Goal: Task Accomplishment & Management: Manage account settings

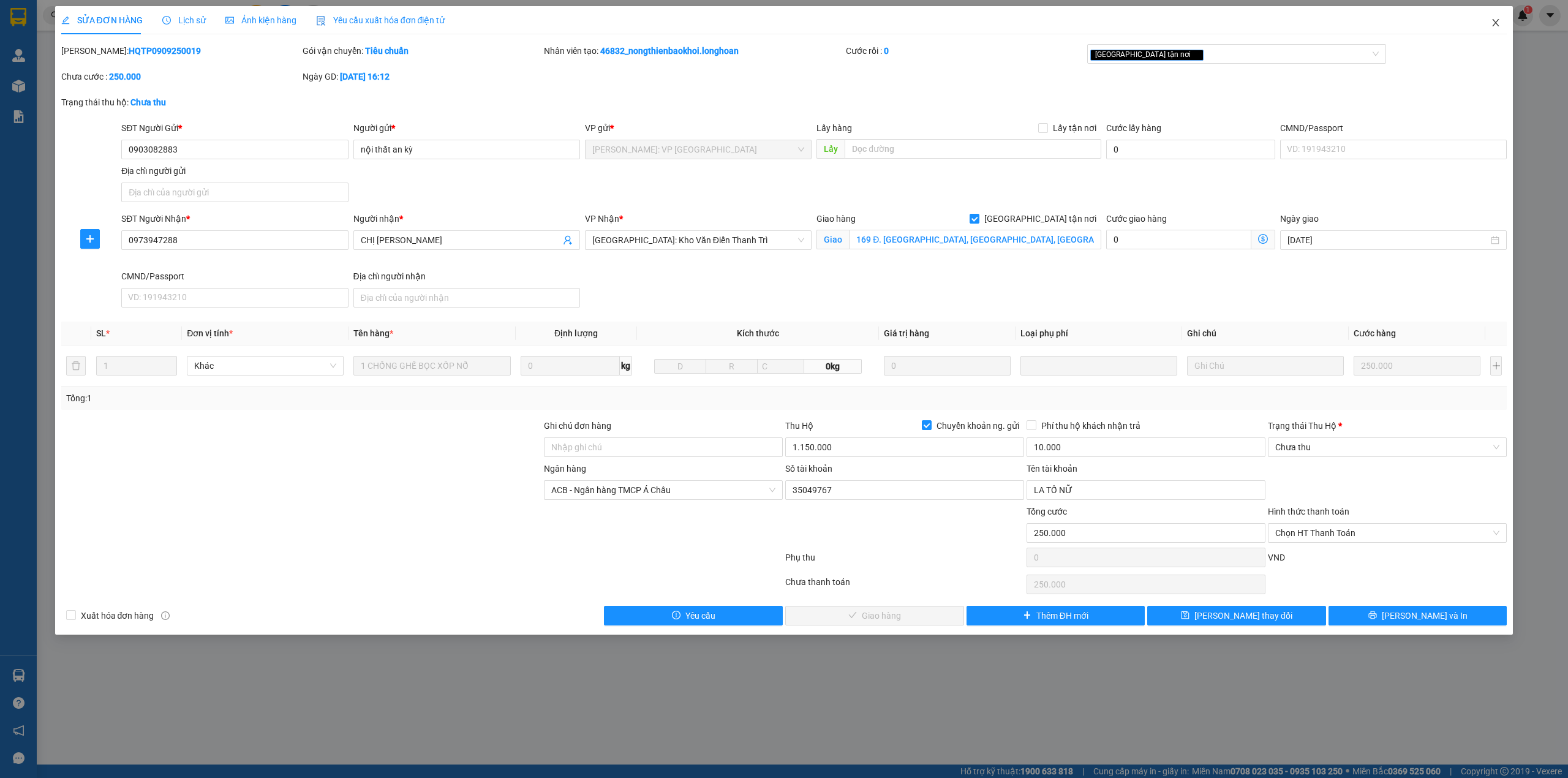
click at [1490, 28] on span "Close" at bounding box center [1495, 23] width 34 height 34
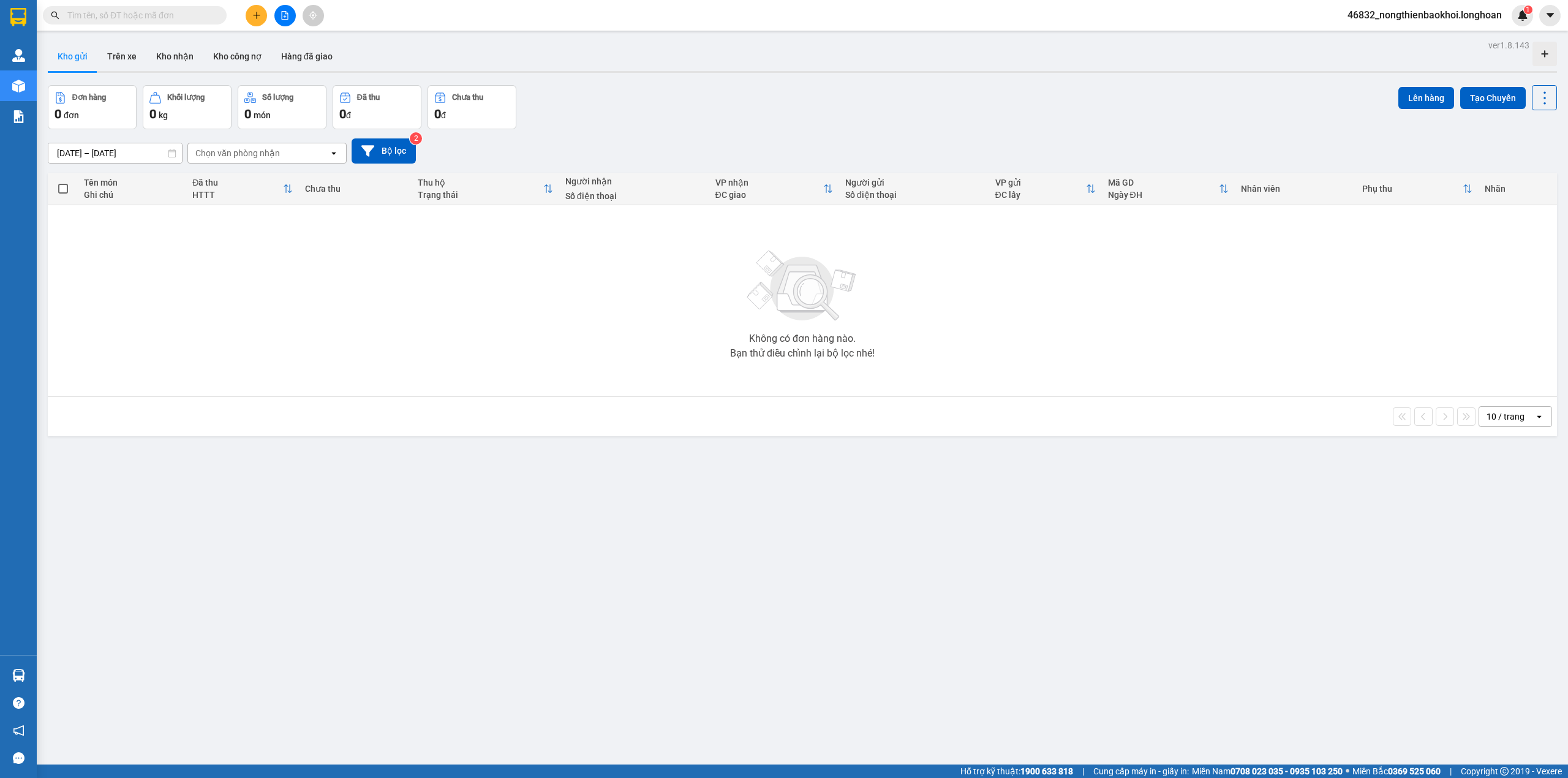
click at [787, 161] on div "16/08/2025 – 14/09/2025 Press the down arrow key to interact with the calendar …" at bounding box center [803, 150] width 1509 height 25
click at [121, 9] on input "text" at bounding box center [140, 16] width 144 height 13
click at [121, 51] on button "Trên xe" at bounding box center [121, 57] width 49 height 30
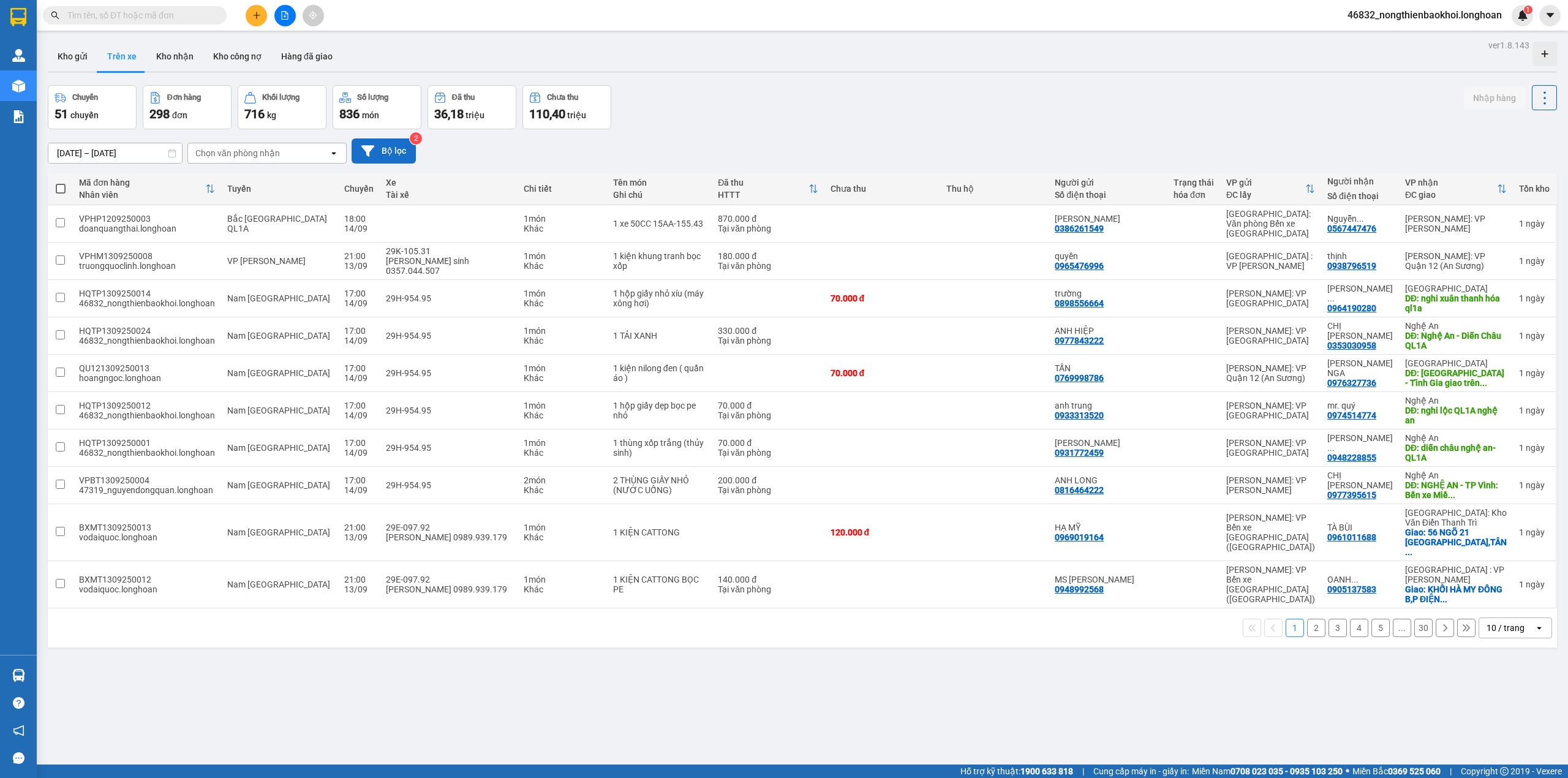
click at [395, 142] on button "Bộ lọc" at bounding box center [383, 150] width 64 height 25
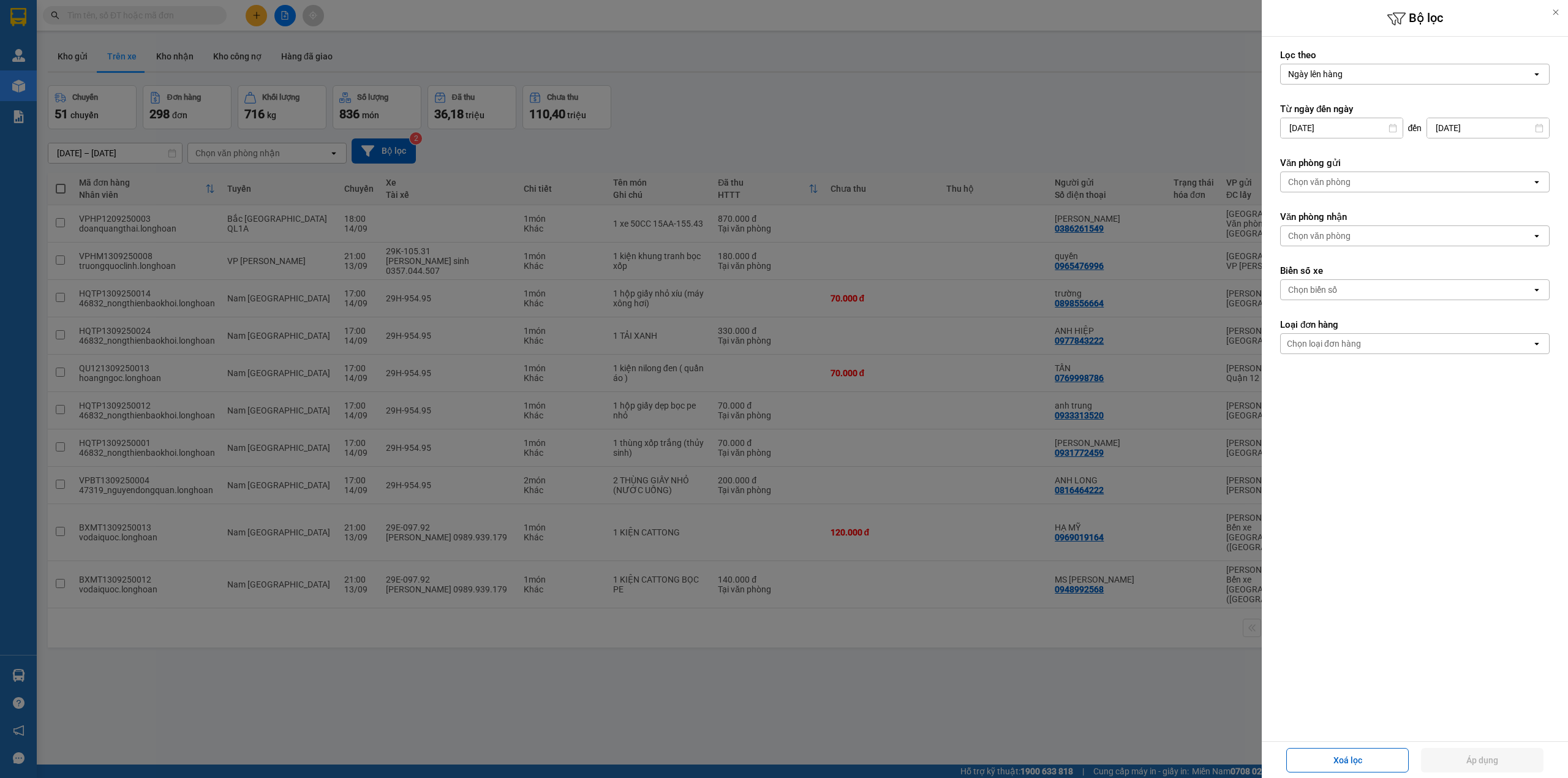
click at [1410, 175] on div "Chọn văn phòng" at bounding box center [1406, 182] width 251 height 20
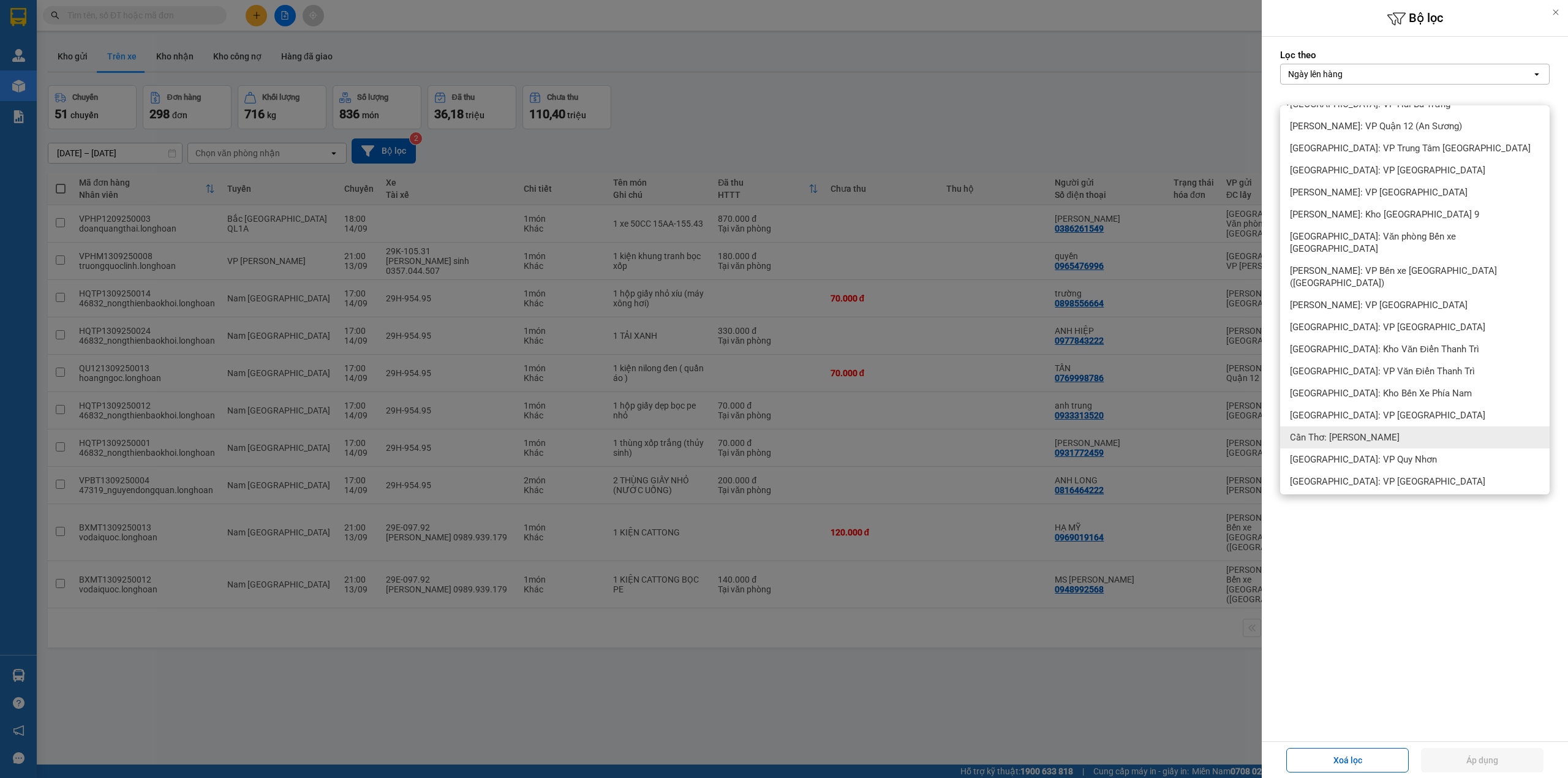
scroll to position [57, 0]
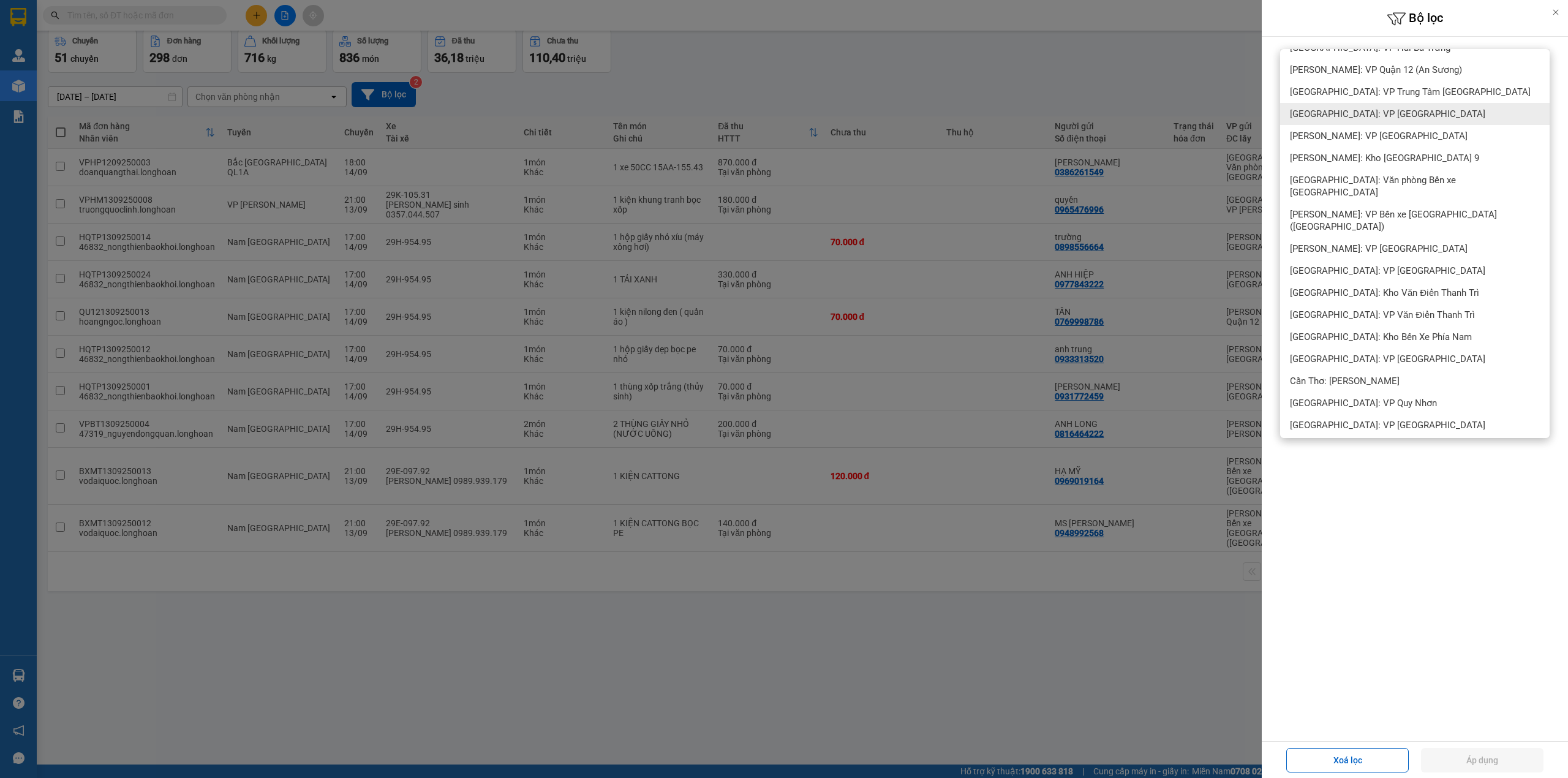
drag, startPoint x: 1376, startPoint y: 137, endPoint x: 1421, endPoint y: 121, distance: 47.8
click at [1421, 121] on div "Hà Nội: VP Quận Thanh Xuân" at bounding box center [1415, 114] width 270 height 22
click at [1421, 130] on div "Hồ Chí Minh: VP Quận Tân Phú" at bounding box center [1415, 136] width 270 height 22
click at [1421, 119] on div "Hà Nội: VP Quận Thanh Xuân" at bounding box center [1415, 114] width 270 height 22
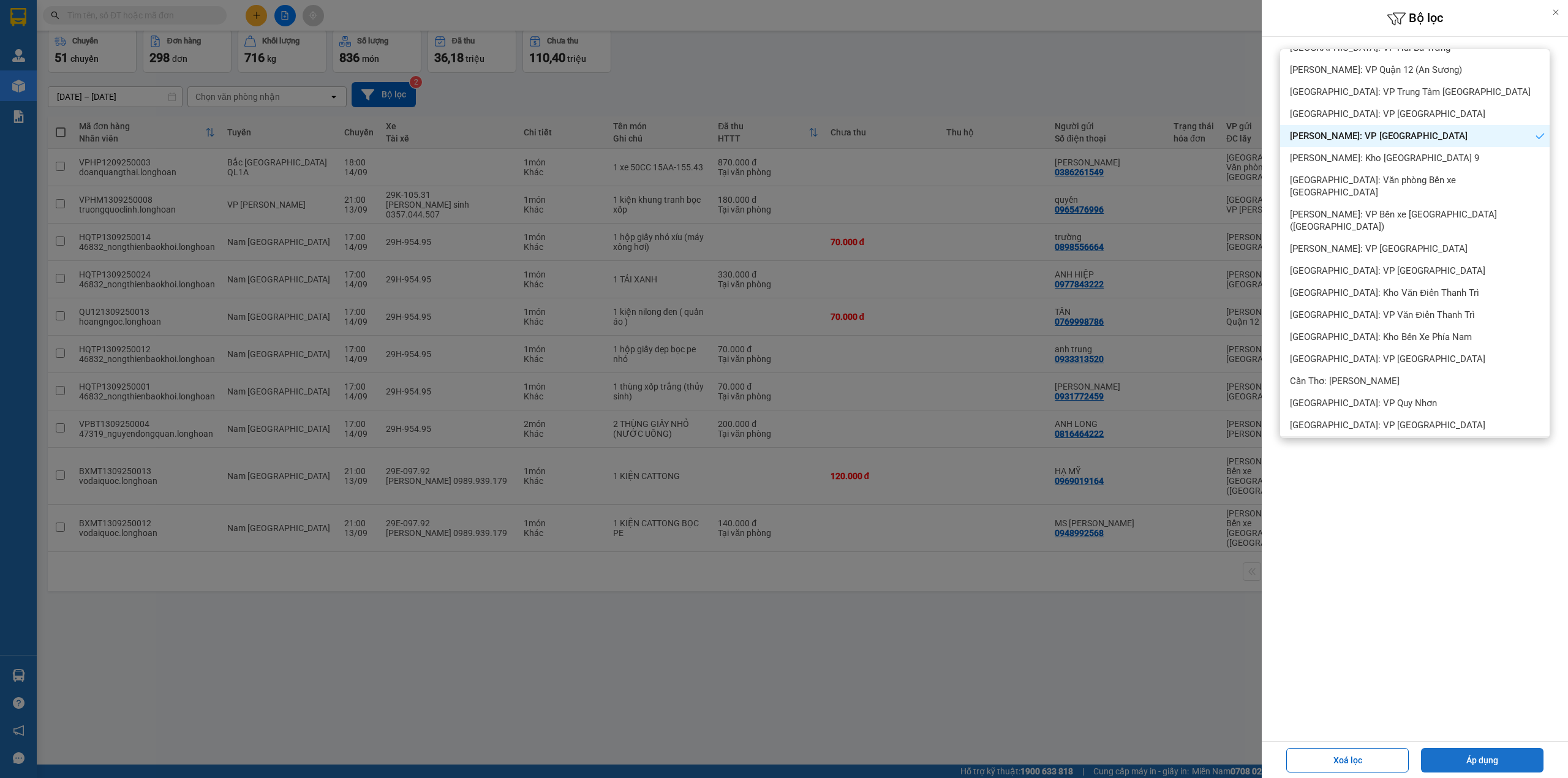
click at [1503, 750] on button "Áp dụng" at bounding box center [1482, 760] width 123 height 24
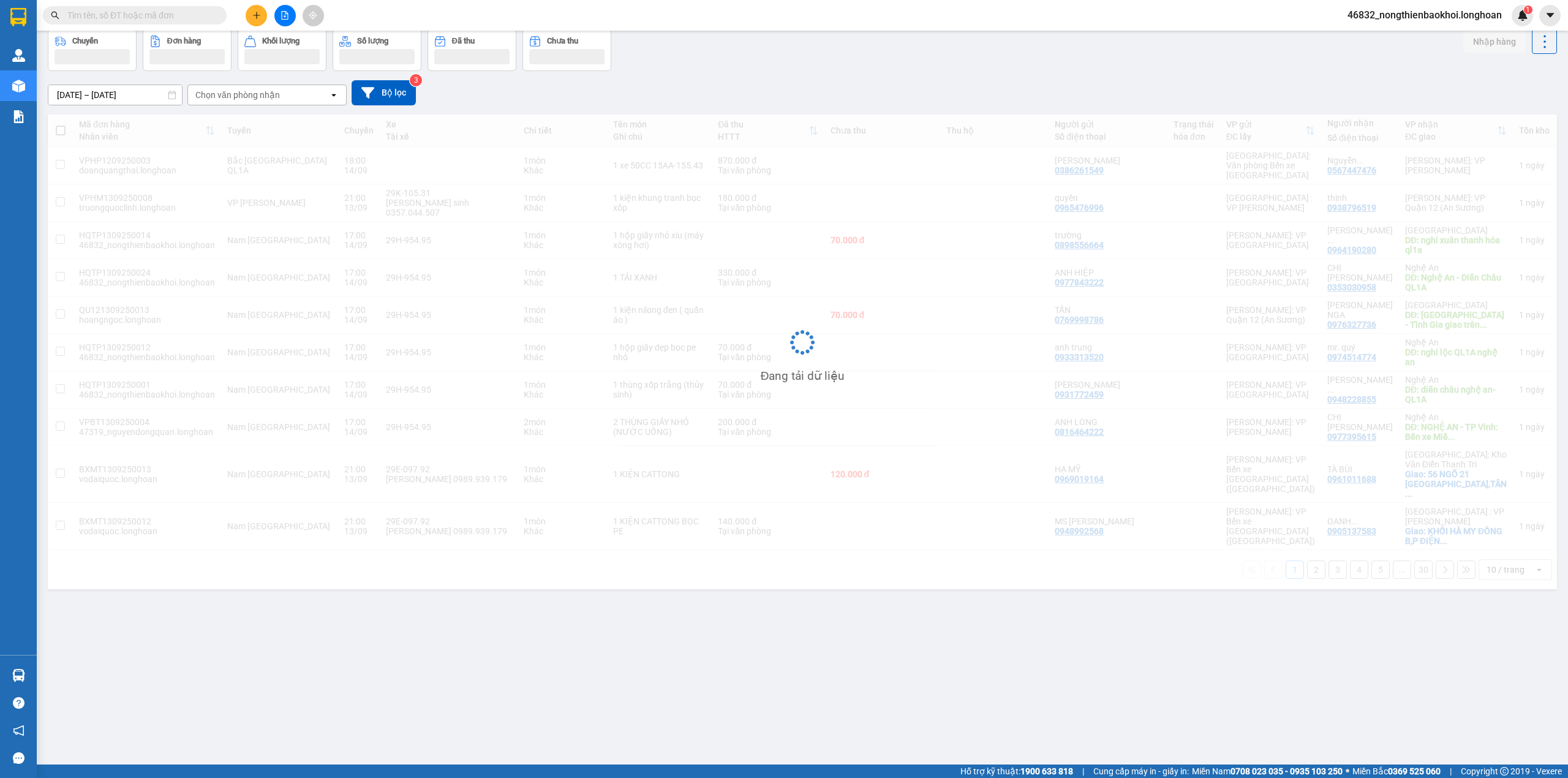
click at [728, 51] on div "Chuyến Đơn hàng Khối lượng Số lượng Đã thu Chưa thu Nhập hàng" at bounding box center [803, 50] width 1509 height 43
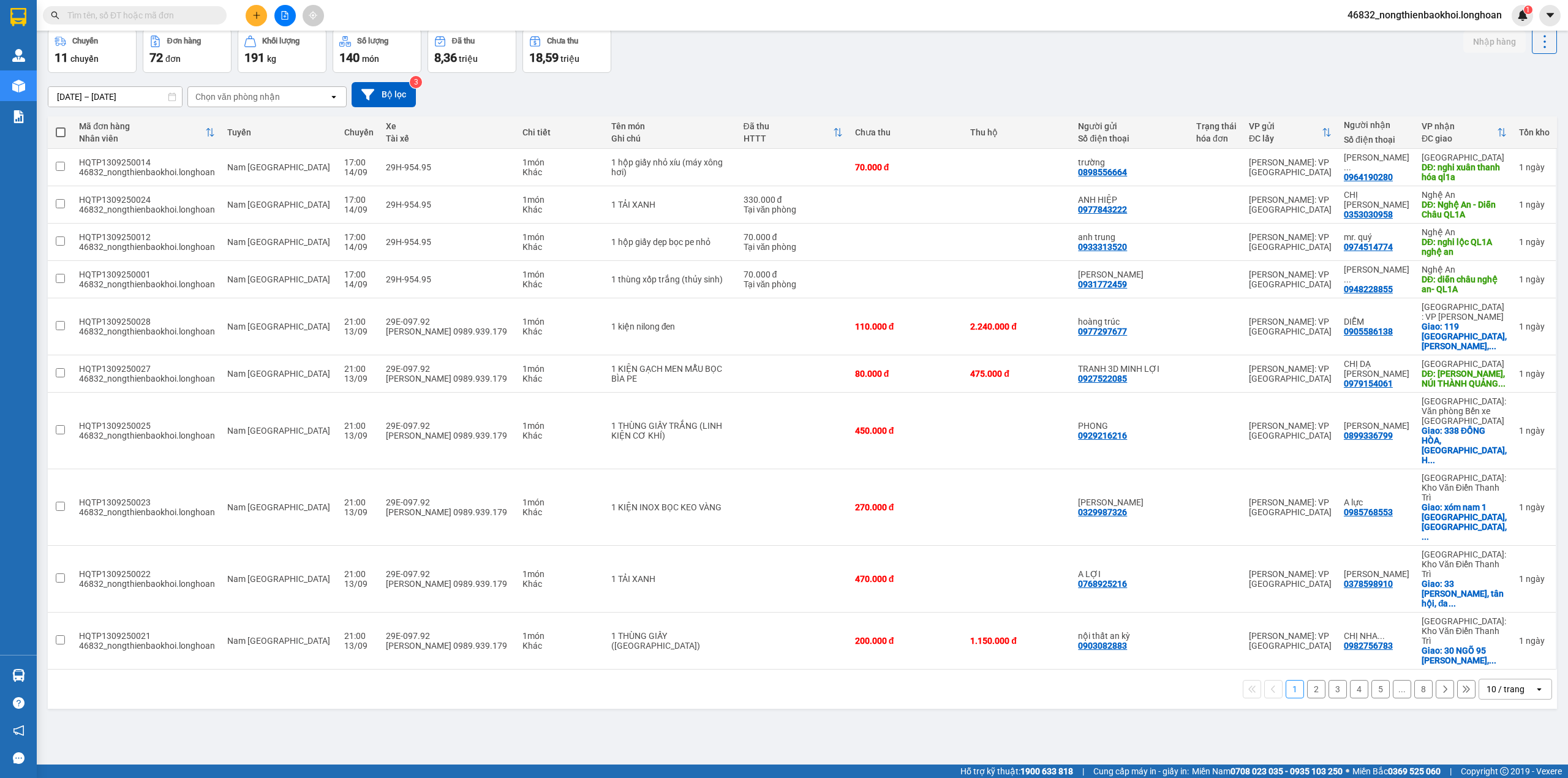
click at [776, 89] on div "16/08/2025 – 14/09/2025 Press the down arrow key to interact with the calendar …" at bounding box center [803, 94] width 1509 height 25
click at [1307, 680] on button "2" at bounding box center [1316, 689] width 18 height 18
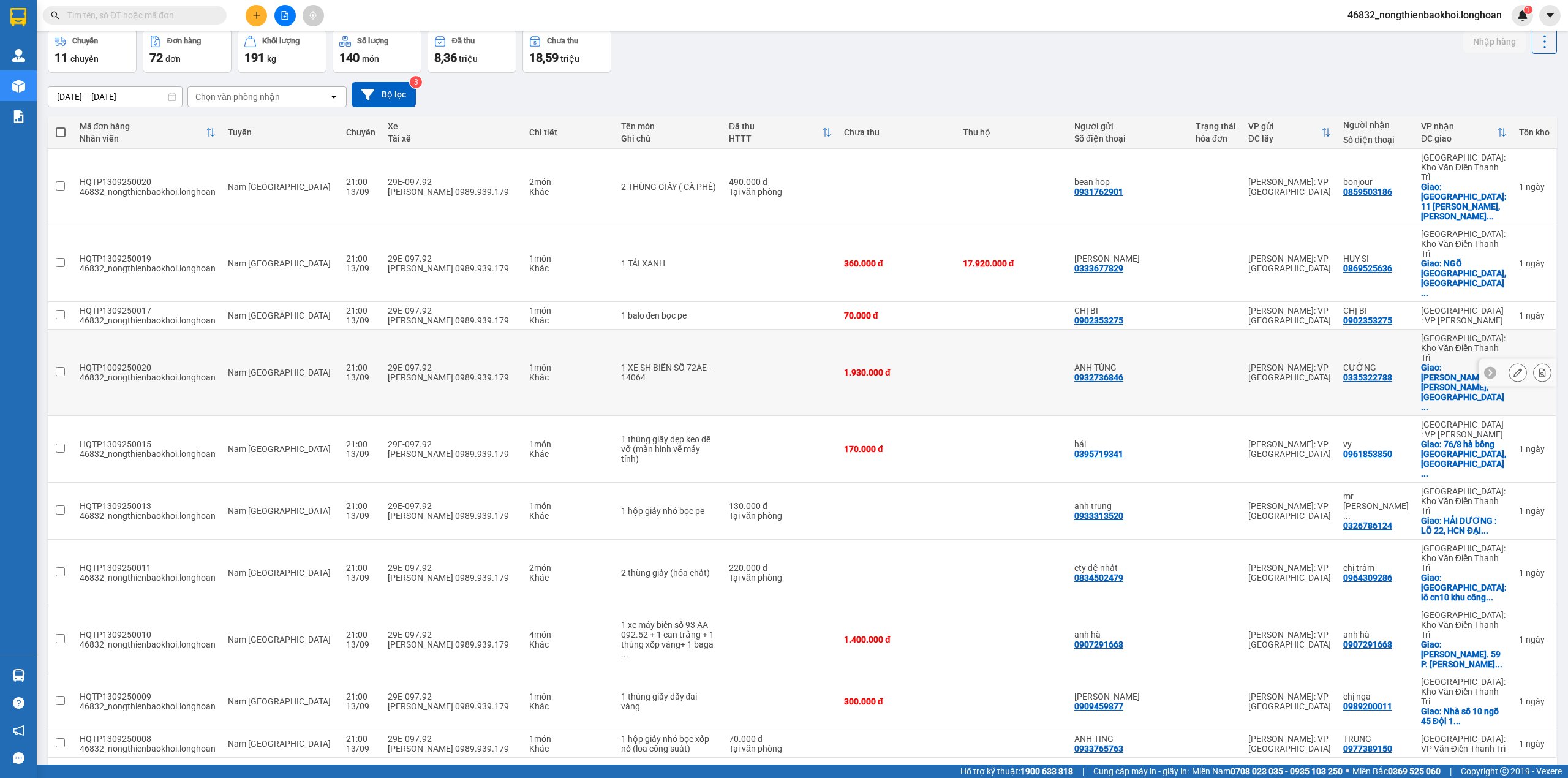
drag, startPoint x: 483, startPoint y: 292, endPoint x: 412, endPoint y: 292, distance: 71.0
click at [465, 363] on div "29E-097.92" at bounding box center [453, 368] width 129 height 10
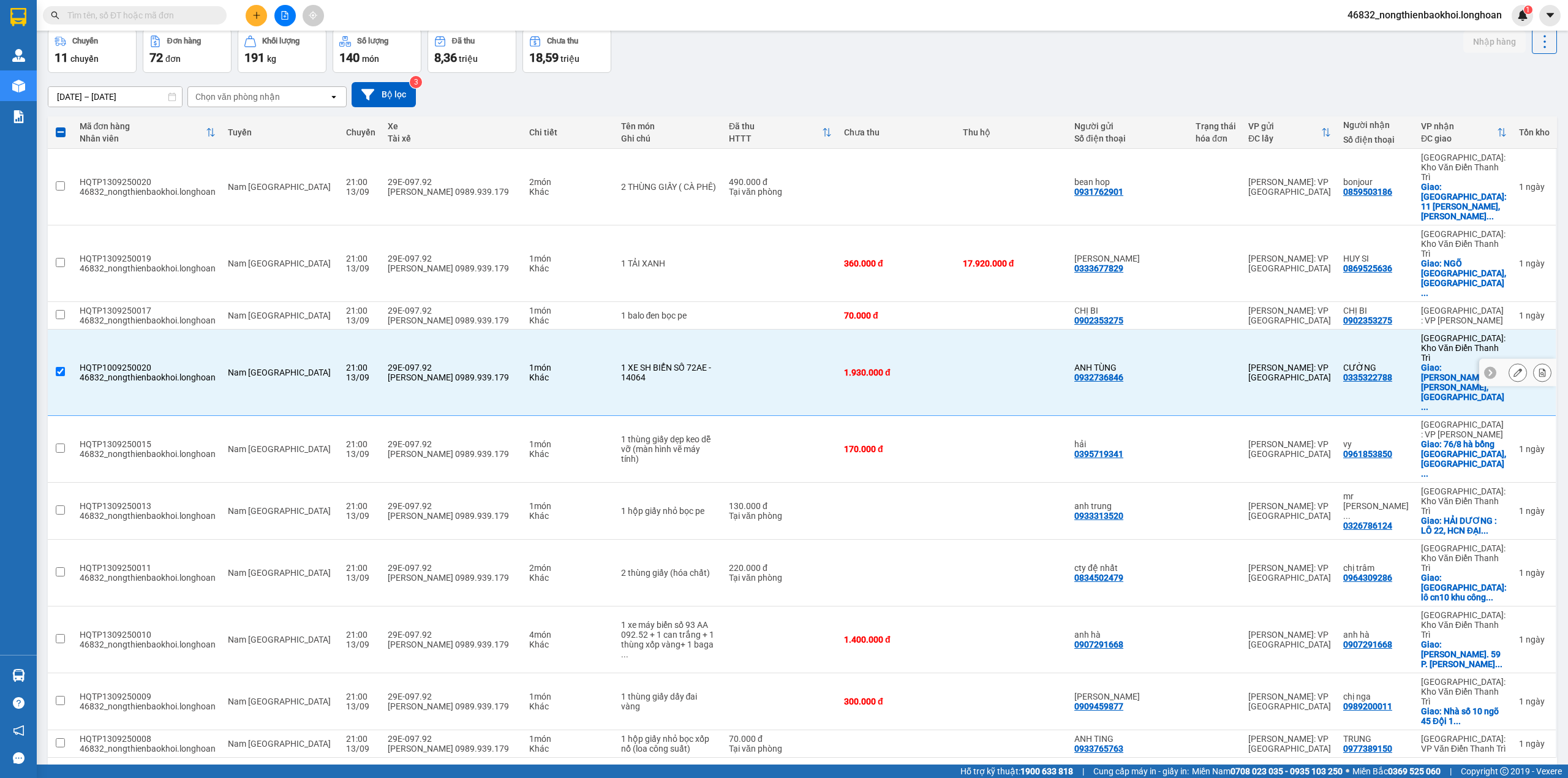
click at [120, 363] on div "HQTP1009250020" at bounding box center [148, 368] width 136 height 10
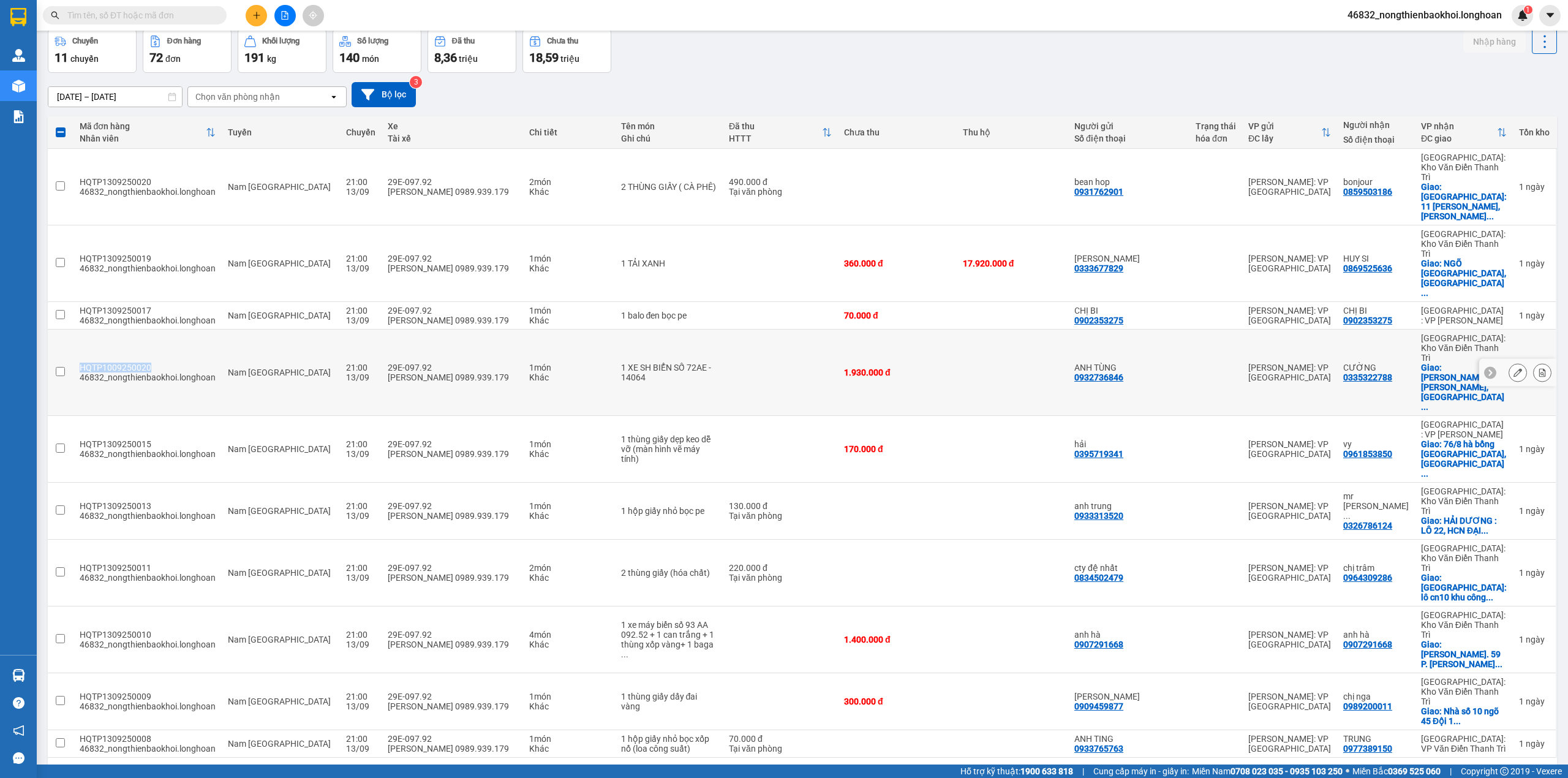
click at [120, 363] on div "HQTP1009250020" at bounding box center [148, 368] width 136 height 10
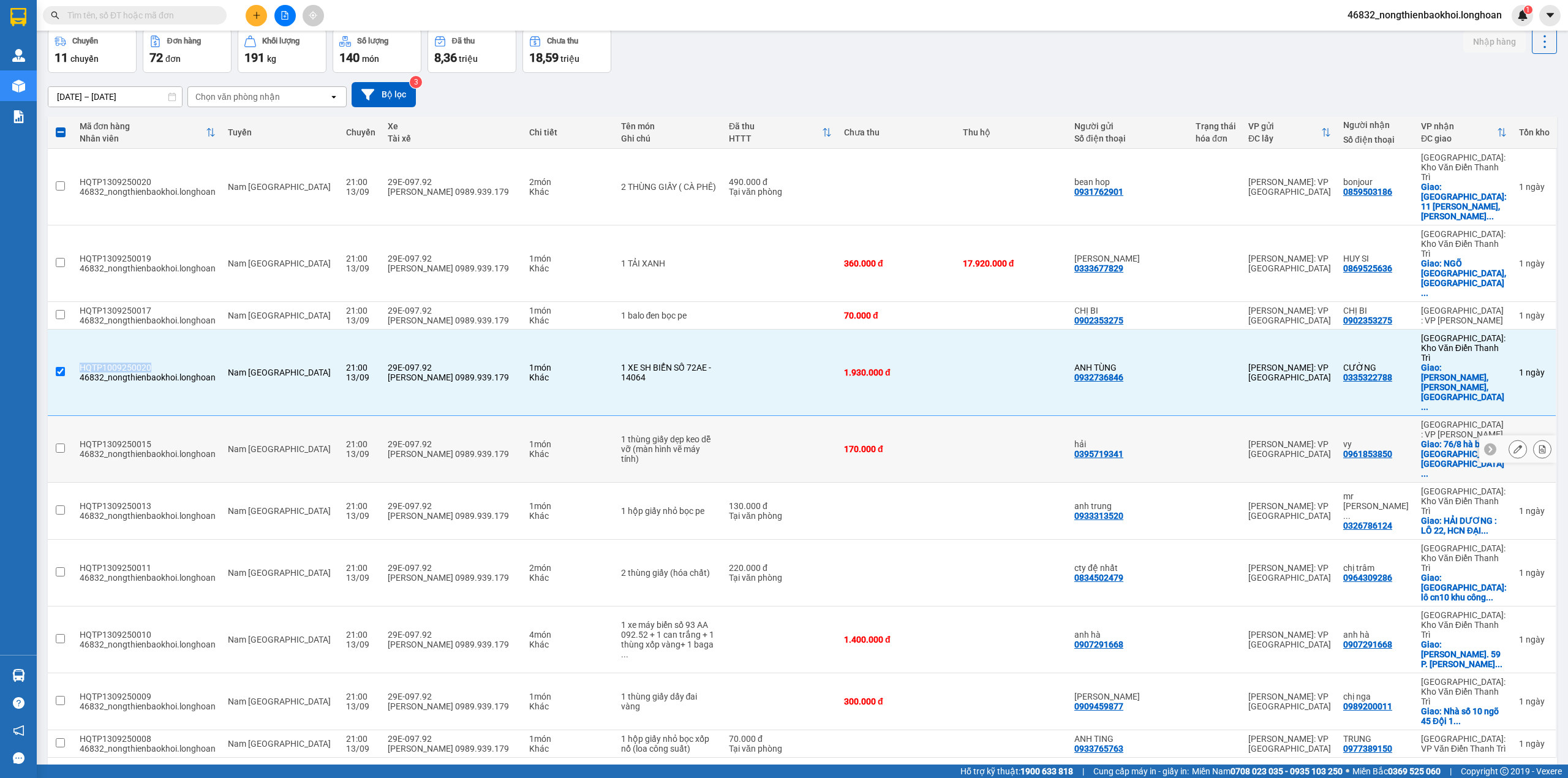
copy div "HQTP1009250020"
click at [770, 128] on div "Đã thu" at bounding box center [776, 126] width 93 height 10
checkbox input "false"
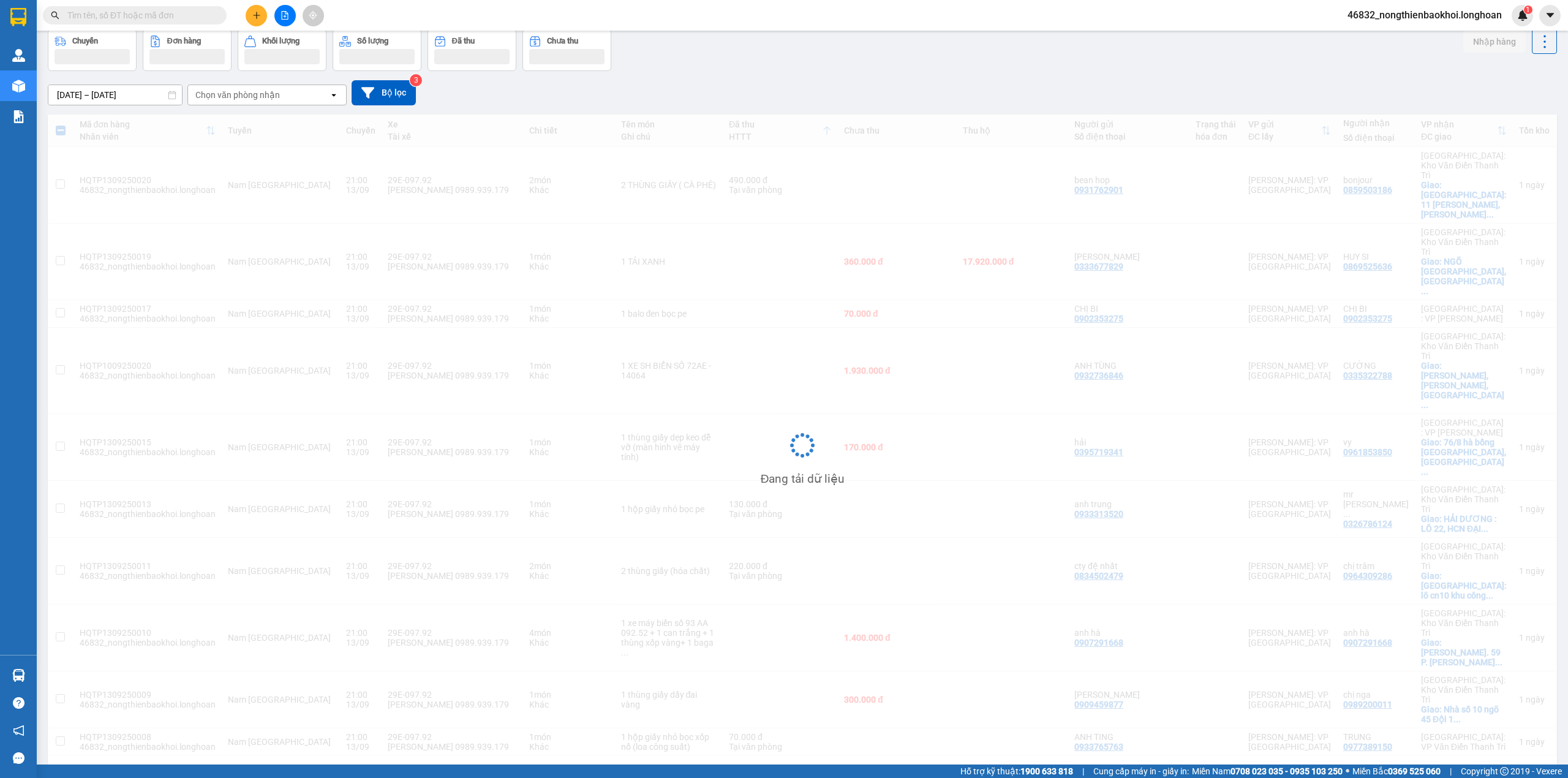
scroll to position [0, 0]
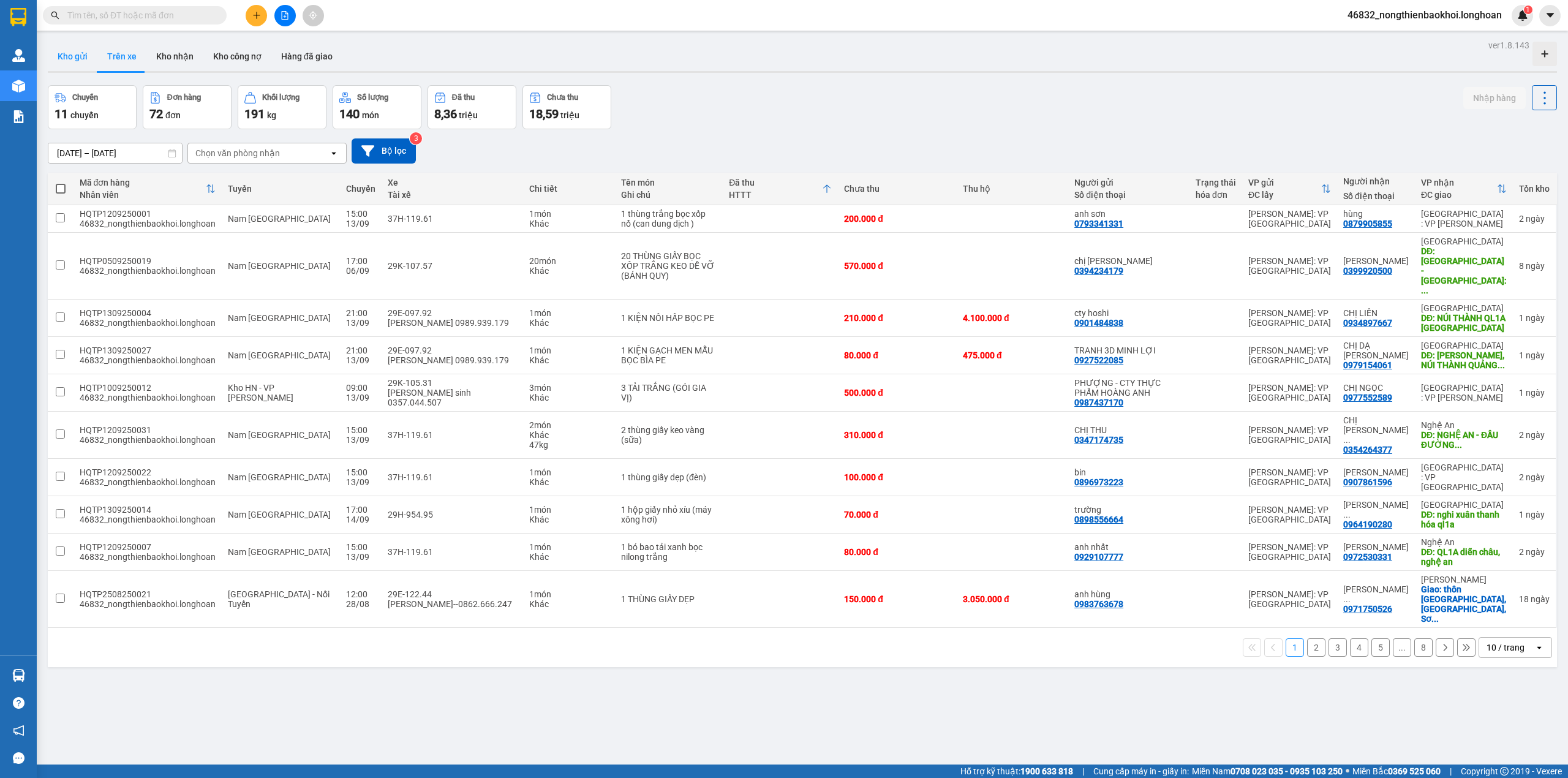
click at [84, 59] on button "Kho gửi" at bounding box center [73, 57] width 50 height 30
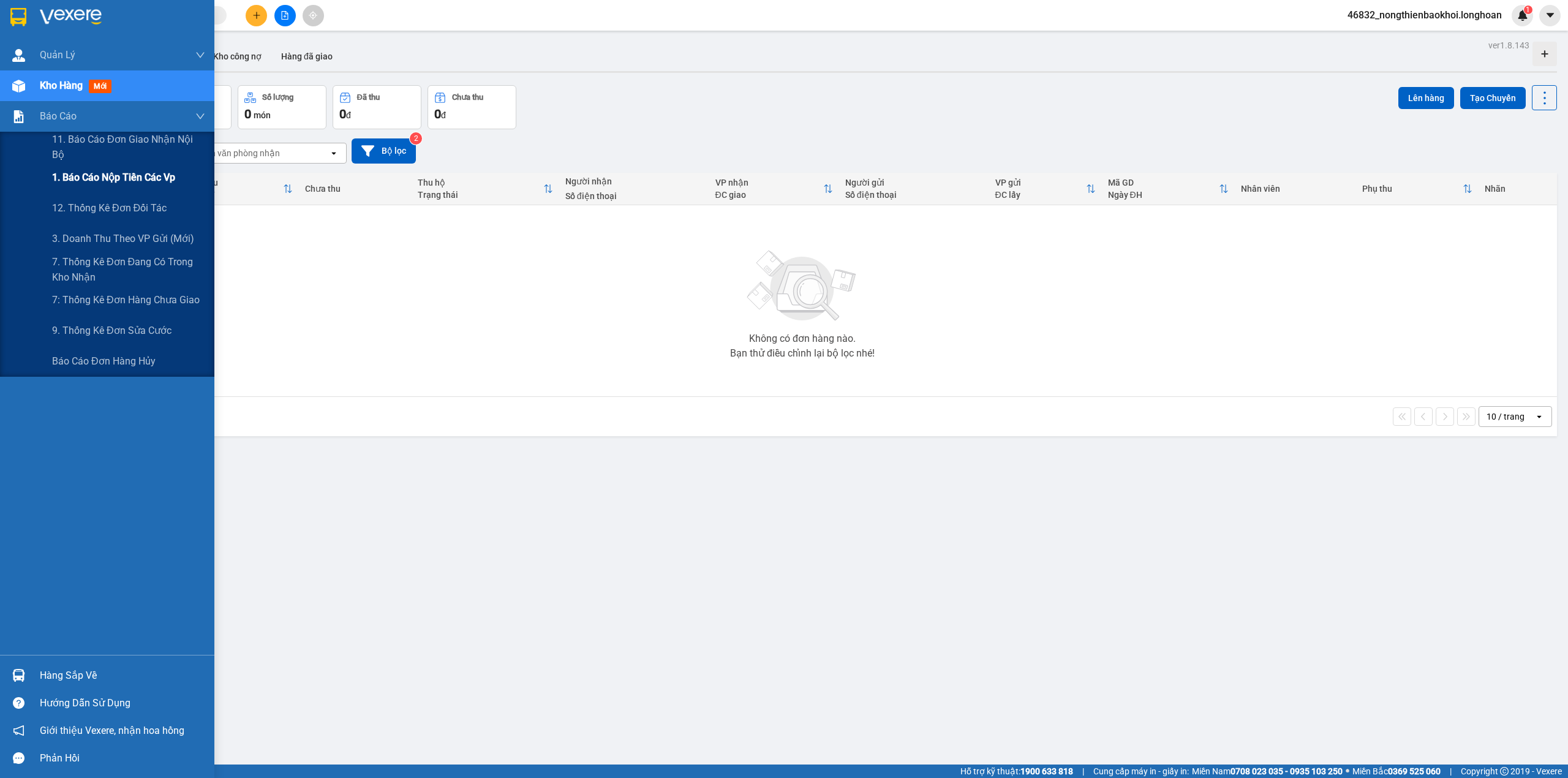
click at [140, 182] on span "1. Báo cáo nộp tiền các vp" at bounding box center [113, 177] width 123 height 16
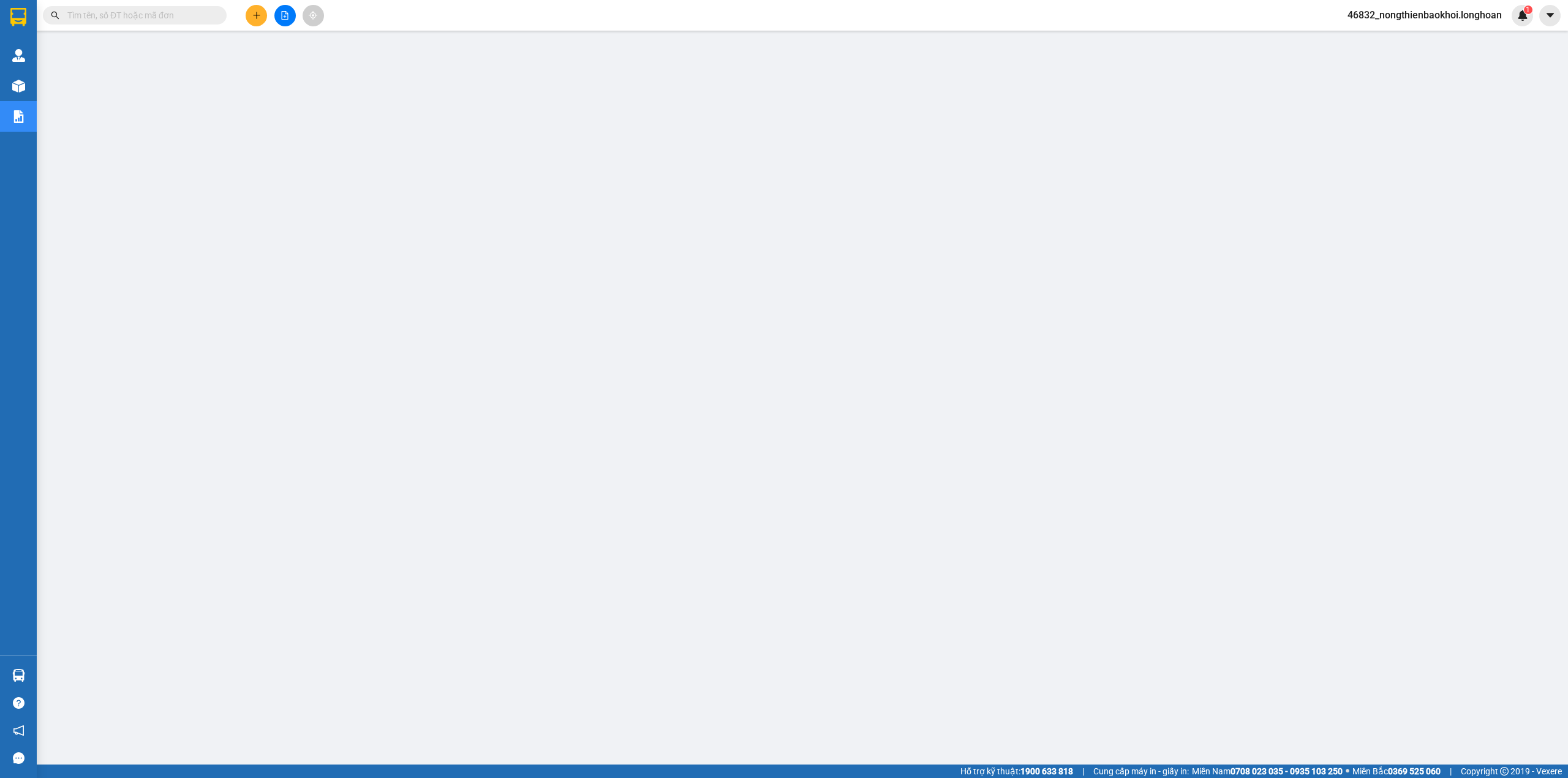
drag, startPoint x: 651, startPoint y: 684, endPoint x: 572, endPoint y: 616, distance: 104.2
click at [626, 659] on main at bounding box center [784, 382] width 1568 height 765
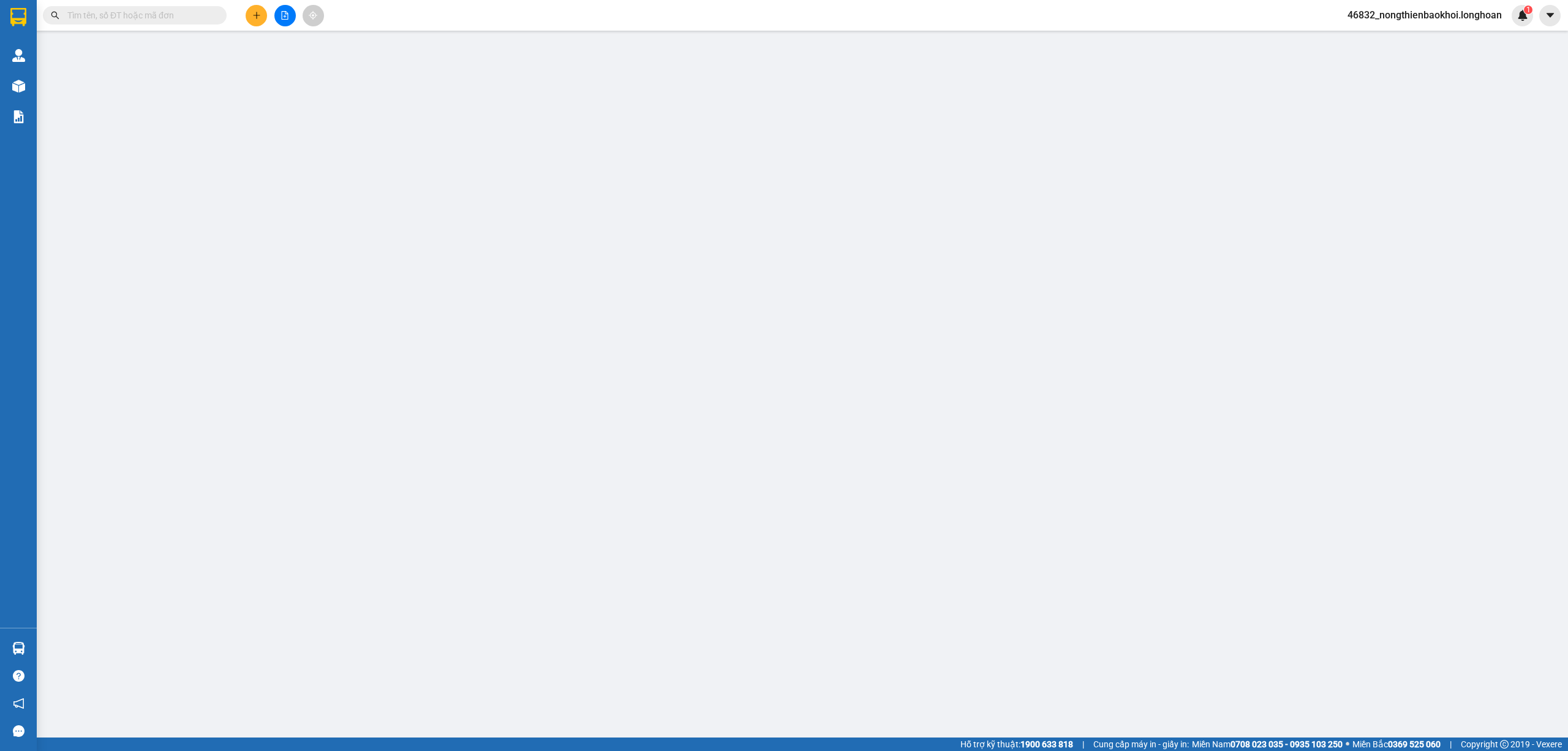
type input "0977297677"
type input "hoàng trúc"
type input "0905586138"
type input "DIỄM"
checkbox input "true"
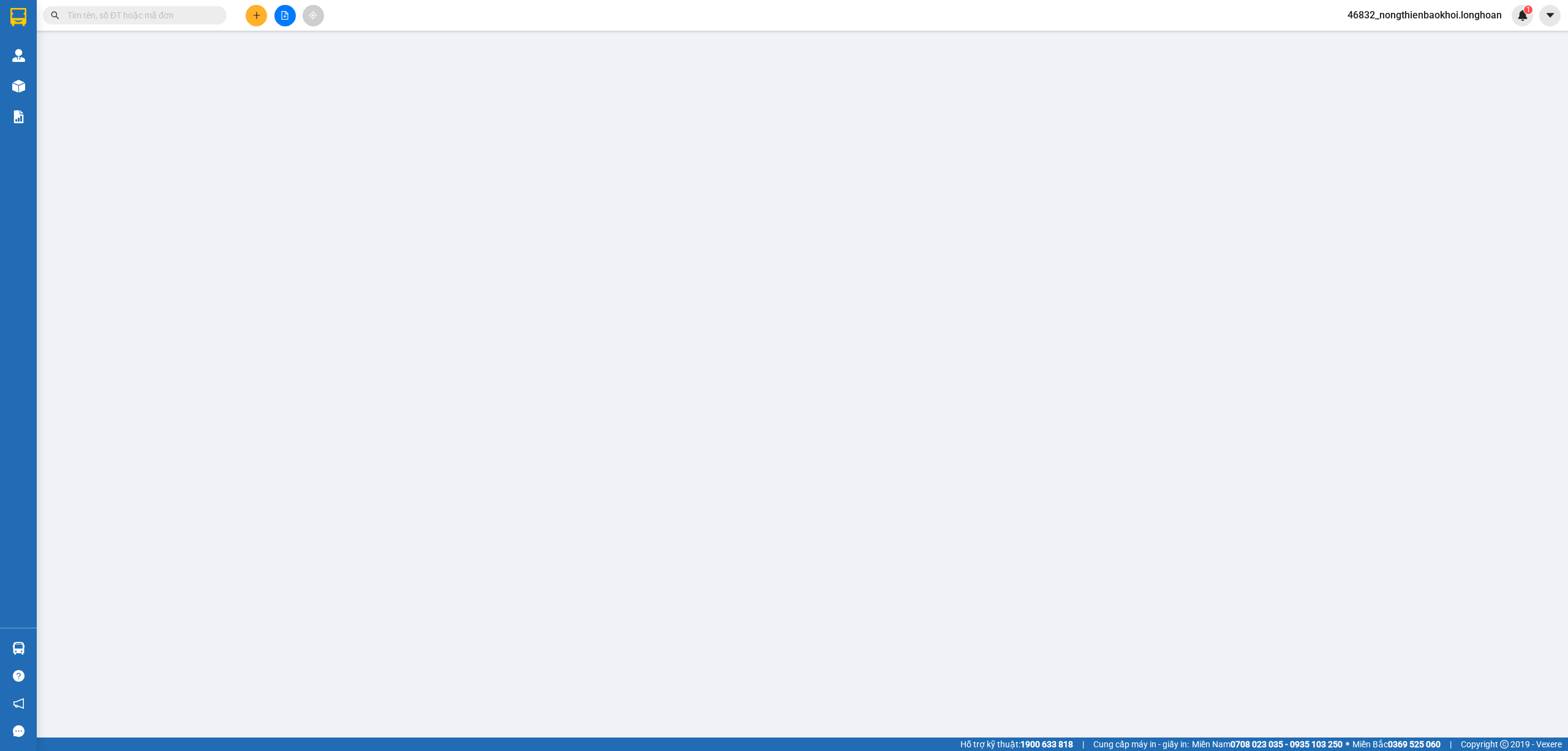
type input "119 CHỢ HÀN, TRẦN PHÚ, HẢI CHÂU, ĐÀ NẴNG"
type input "100.000"
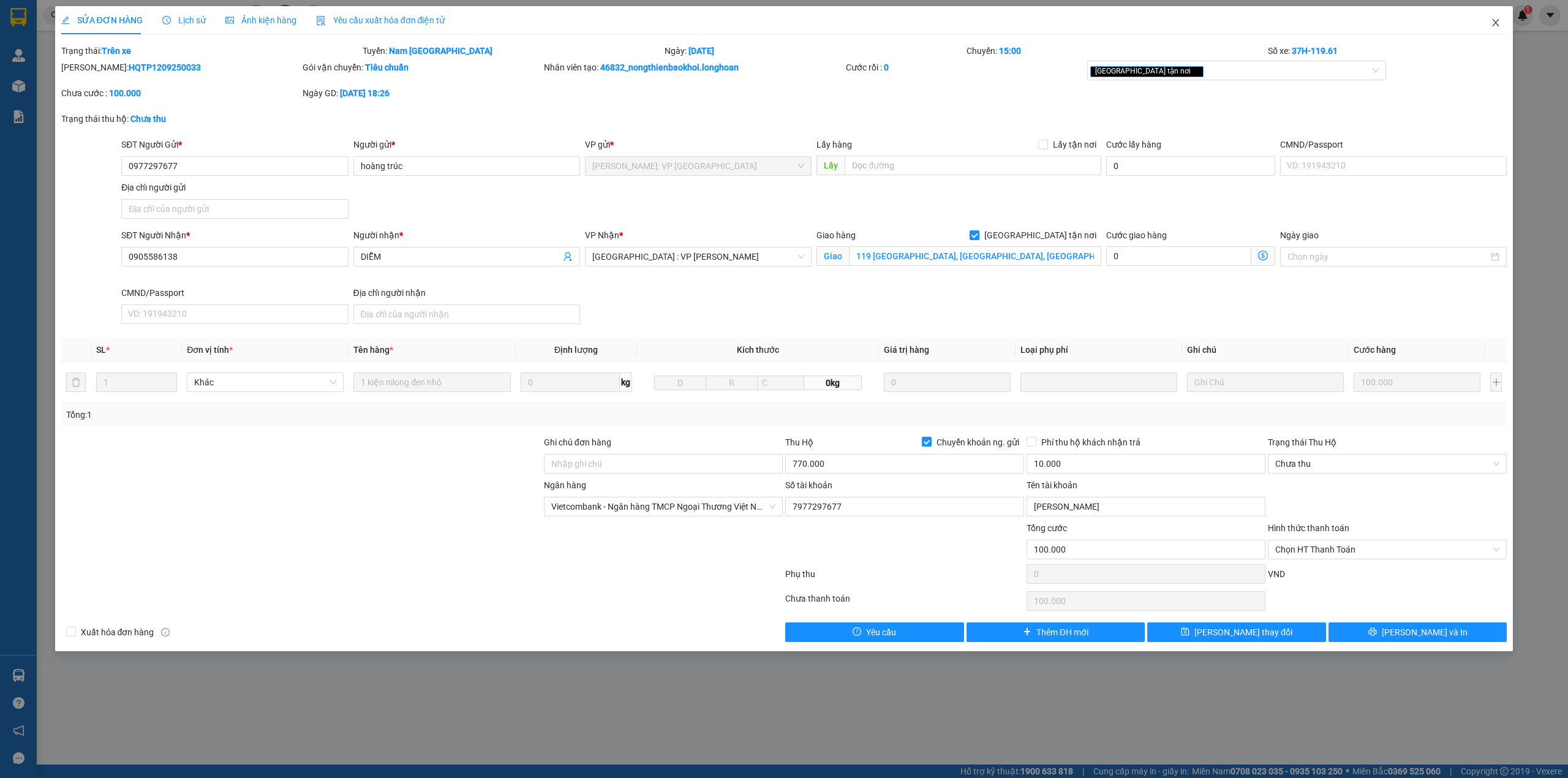
click at [1505, 15] on span "Close" at bounding box center [1495, 23] width 34 height 34
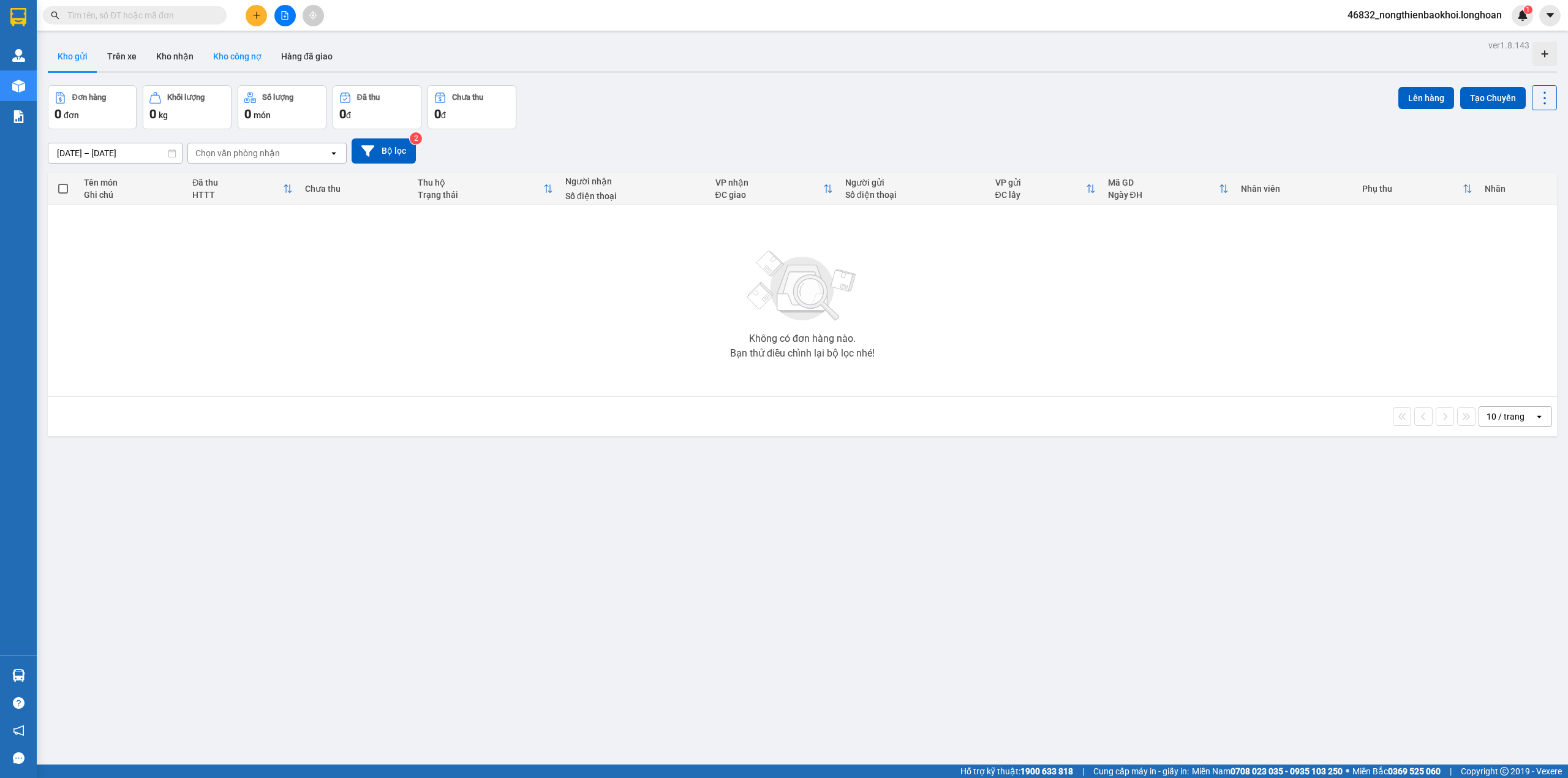
click at [229, 62] on button "Kho công nợ" at bounding box center [237, 57] width 68 height 30
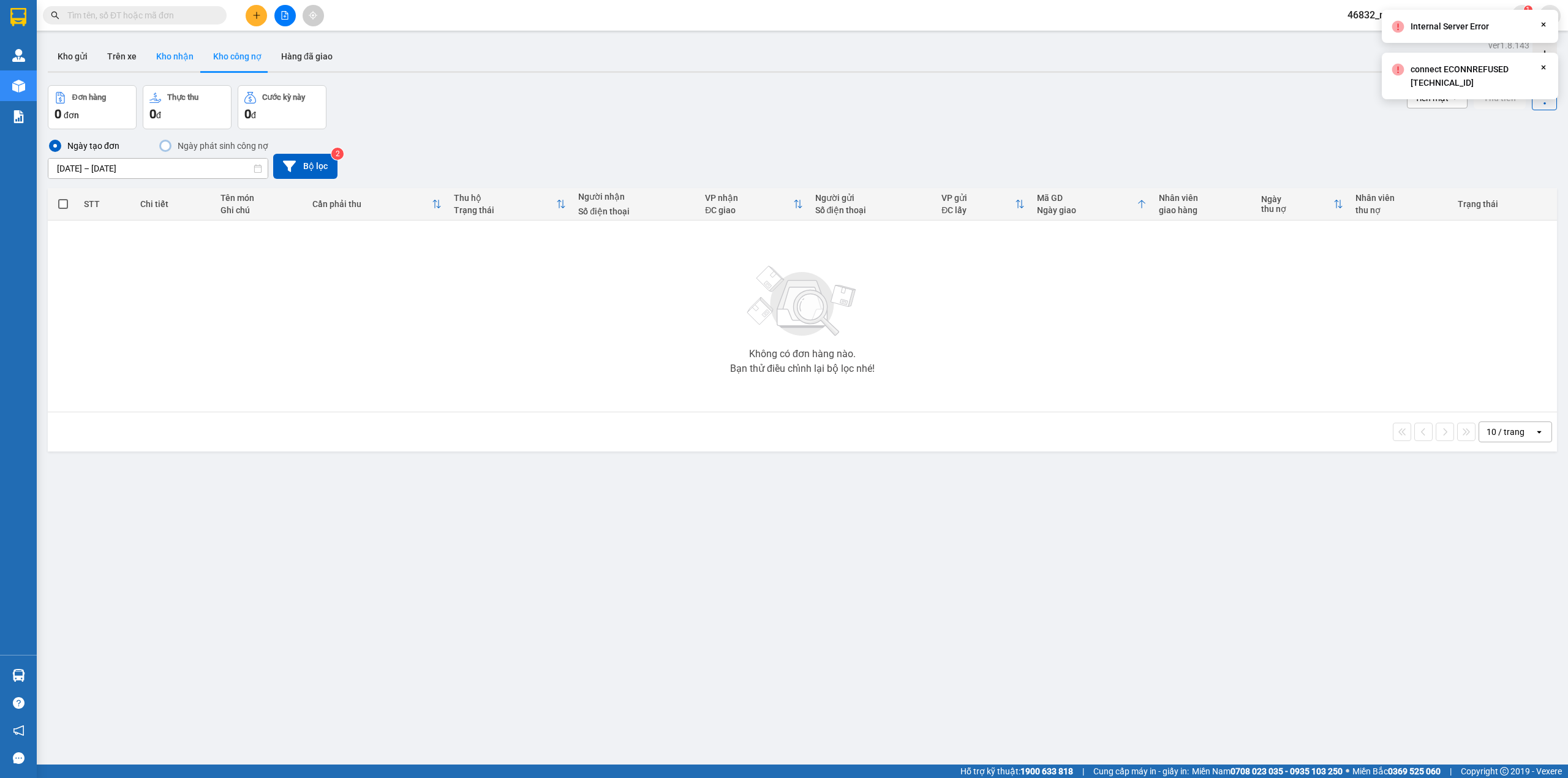
click at [187, 59] on button "Kho nhận" at bounding box center [175, 57] width 57 height 30
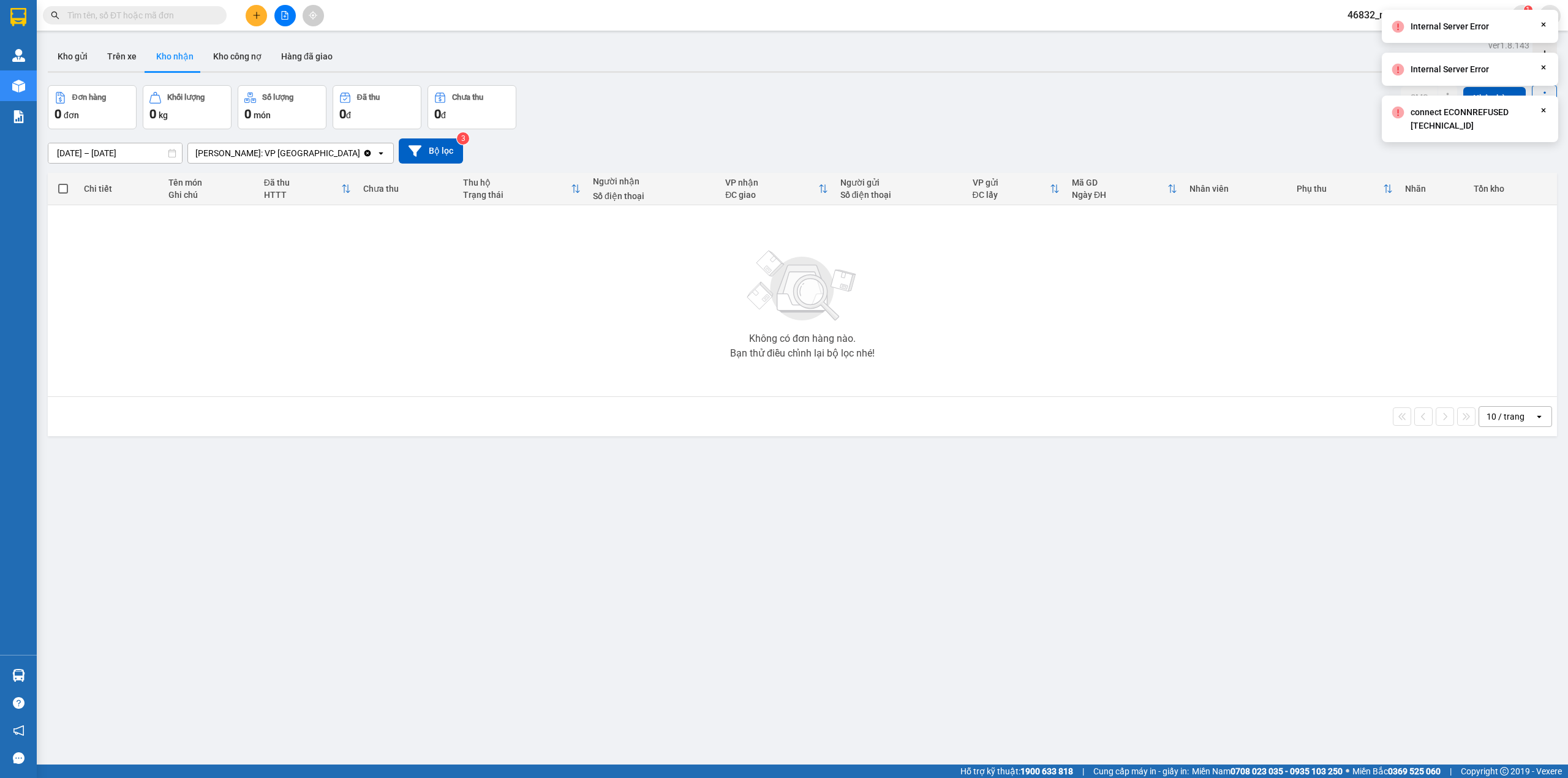
click at [794, 138] on div "16/08/2025 – 14/09/2025 Press the down arrow key to interact with the calendar …" at bounding box center [803, 150] width 1509 height 25
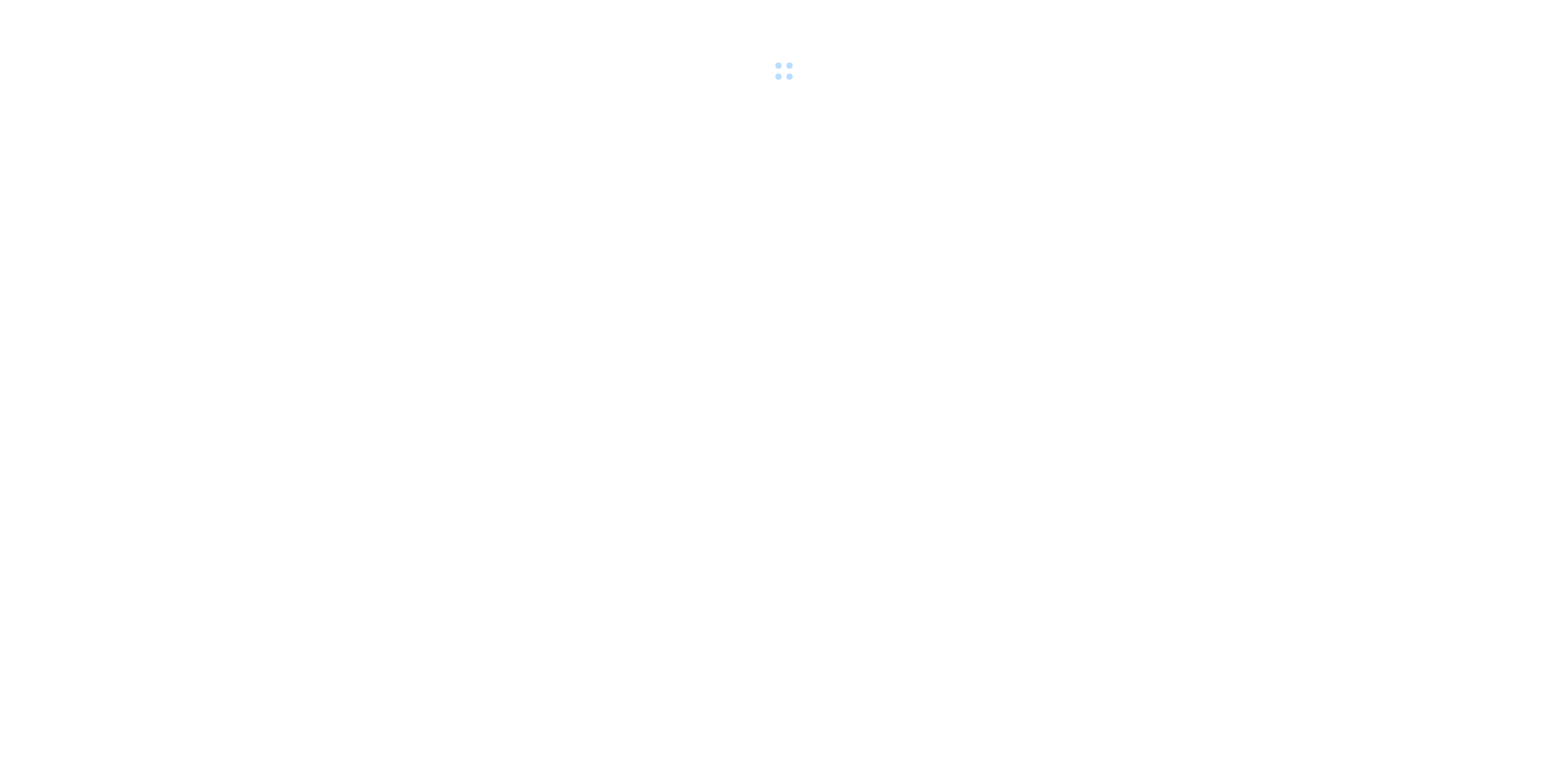
click at [778, 104] on body at bounding box center [784, 389] width 1568 height 778
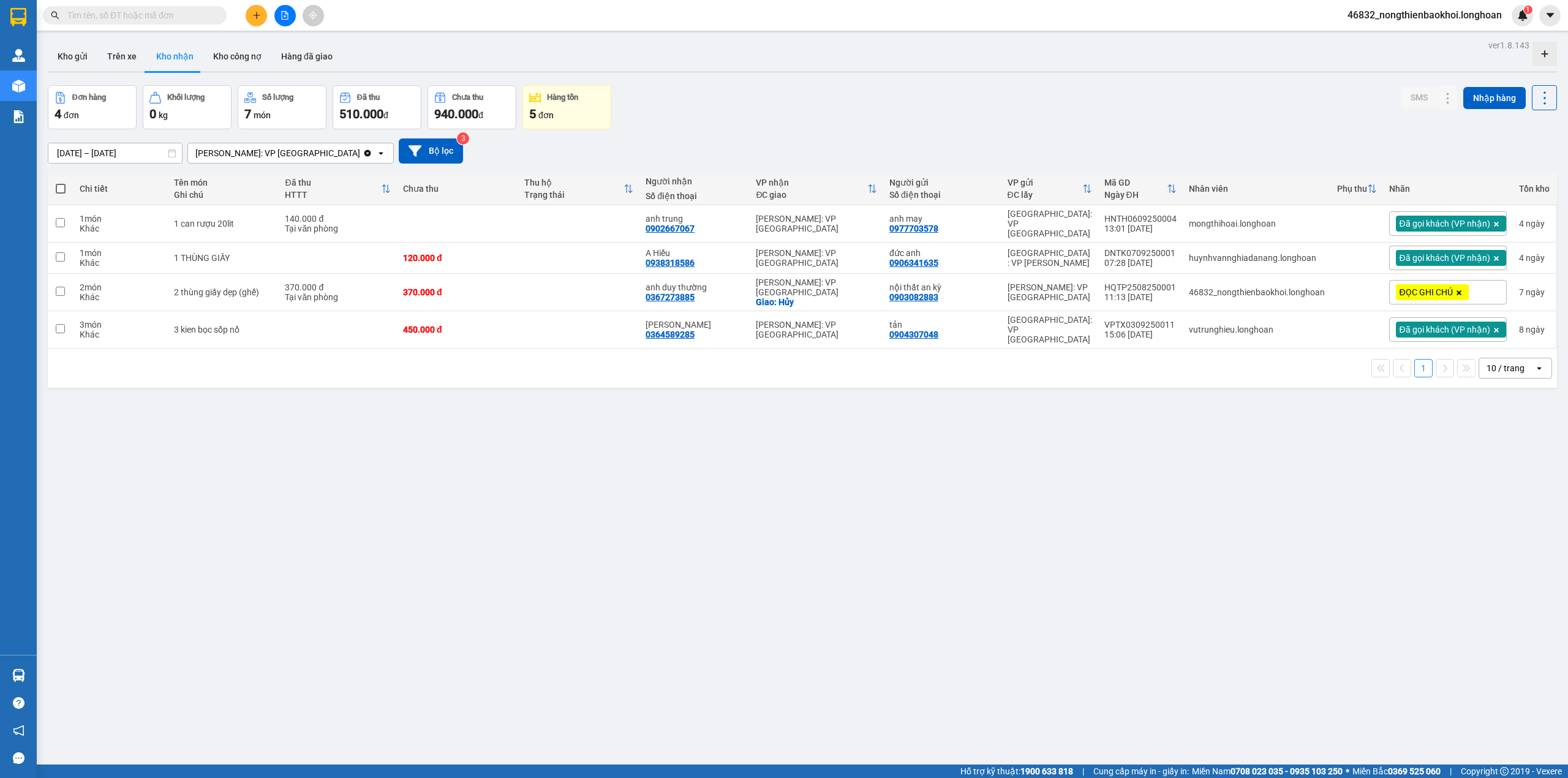
click at [552, 414] on div "ver 1.8.143 Kho gửi Trên xe Kho nhận Kho công nợ Hàng đã giao Đơn hàng 4 đơn Kh…" at bounding box center [803, 425] width 1519 height 778
click at [531, 322] on td at bounding box center [579, 329] width 121 height 37
checkbox input "true"
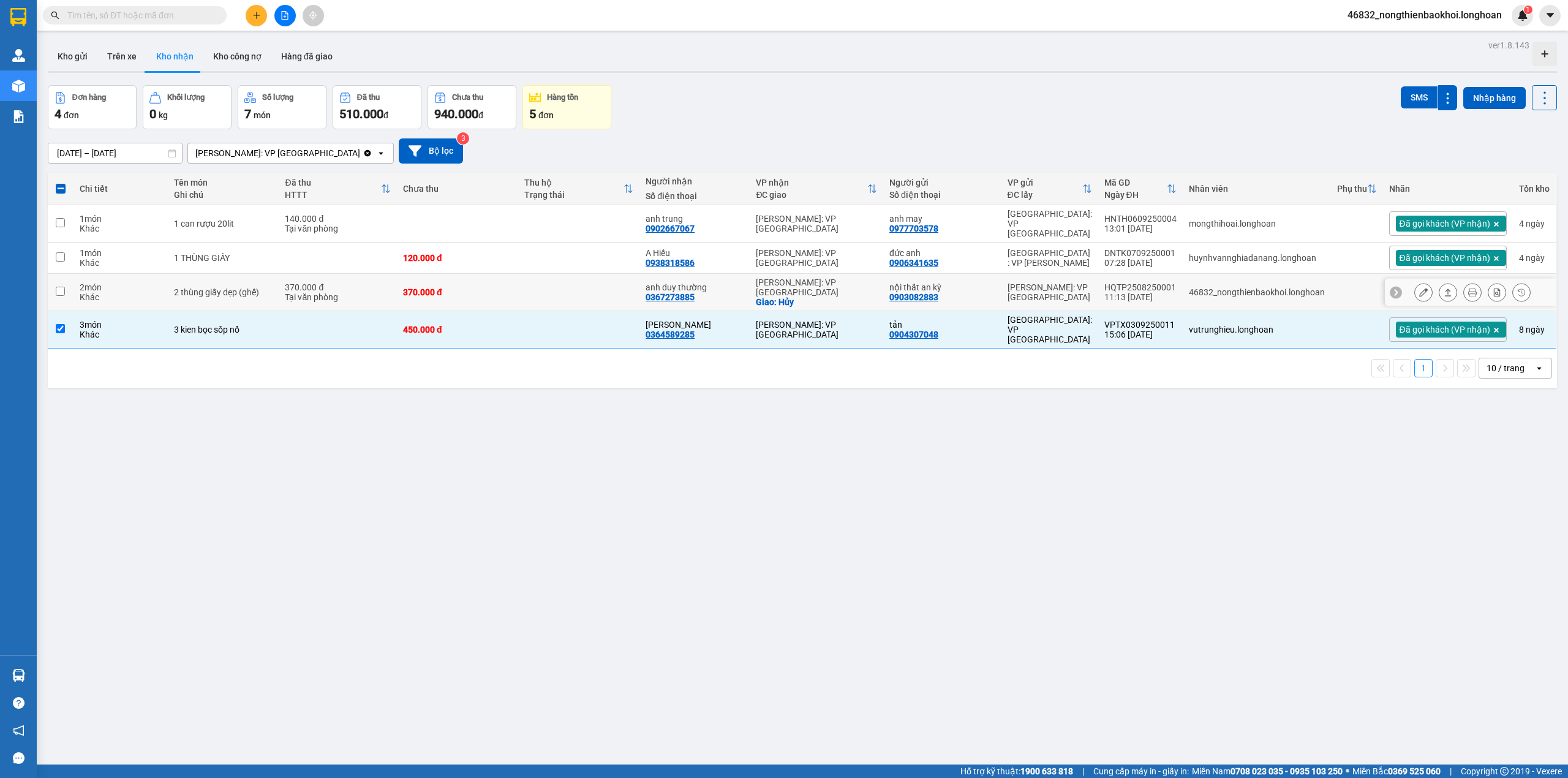
click at [556, 285] on td at bounding box center [579, 292] width 121 height 37
checkbox input "true"
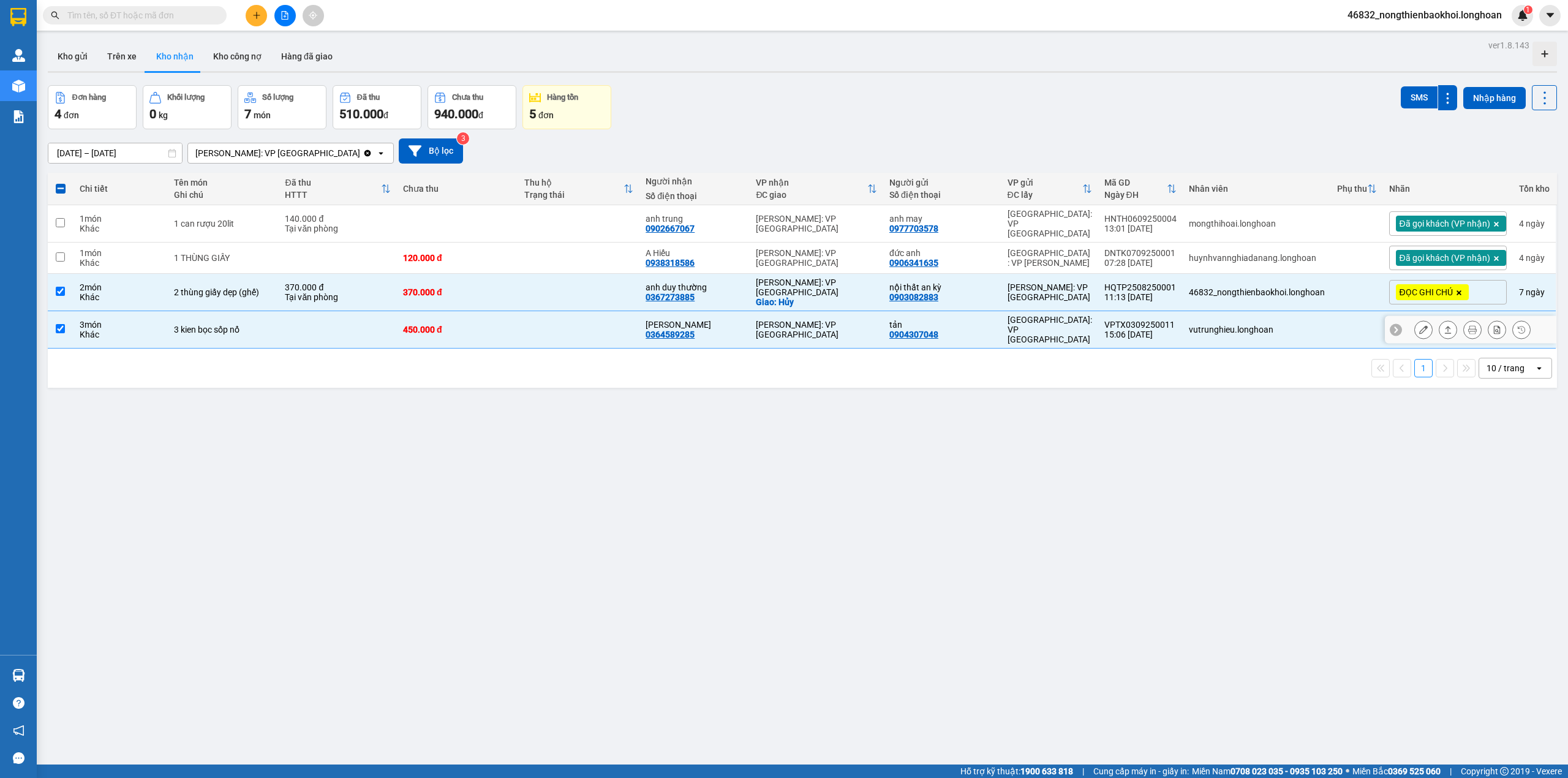
click at [579, 312] on td at bounding box center [579, 329] width 121 height 37
checkbox input "false"
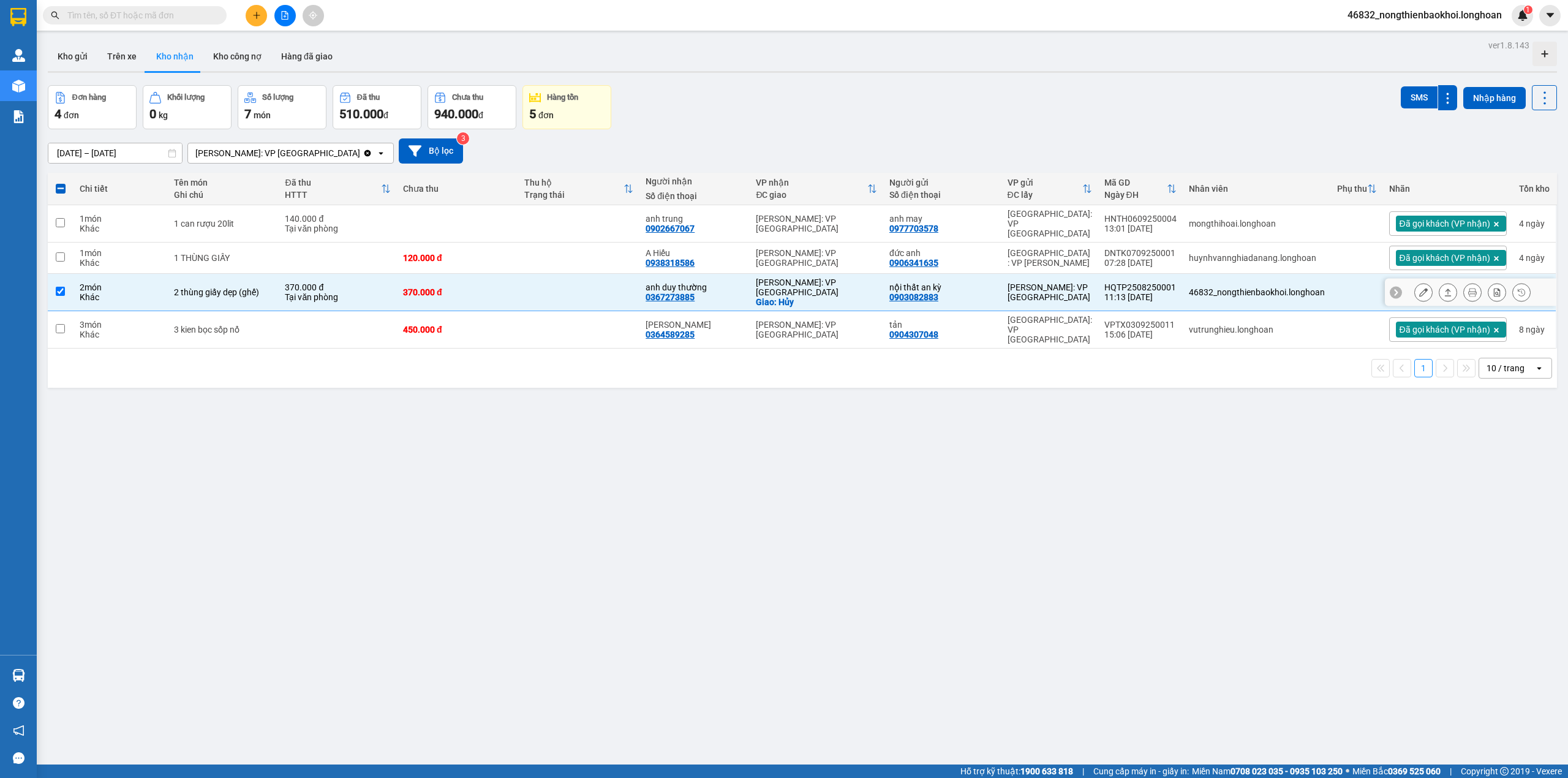
click at [579, 279] on td at bounding box center [579, 292] width 121 height 37
checkbox input "false"
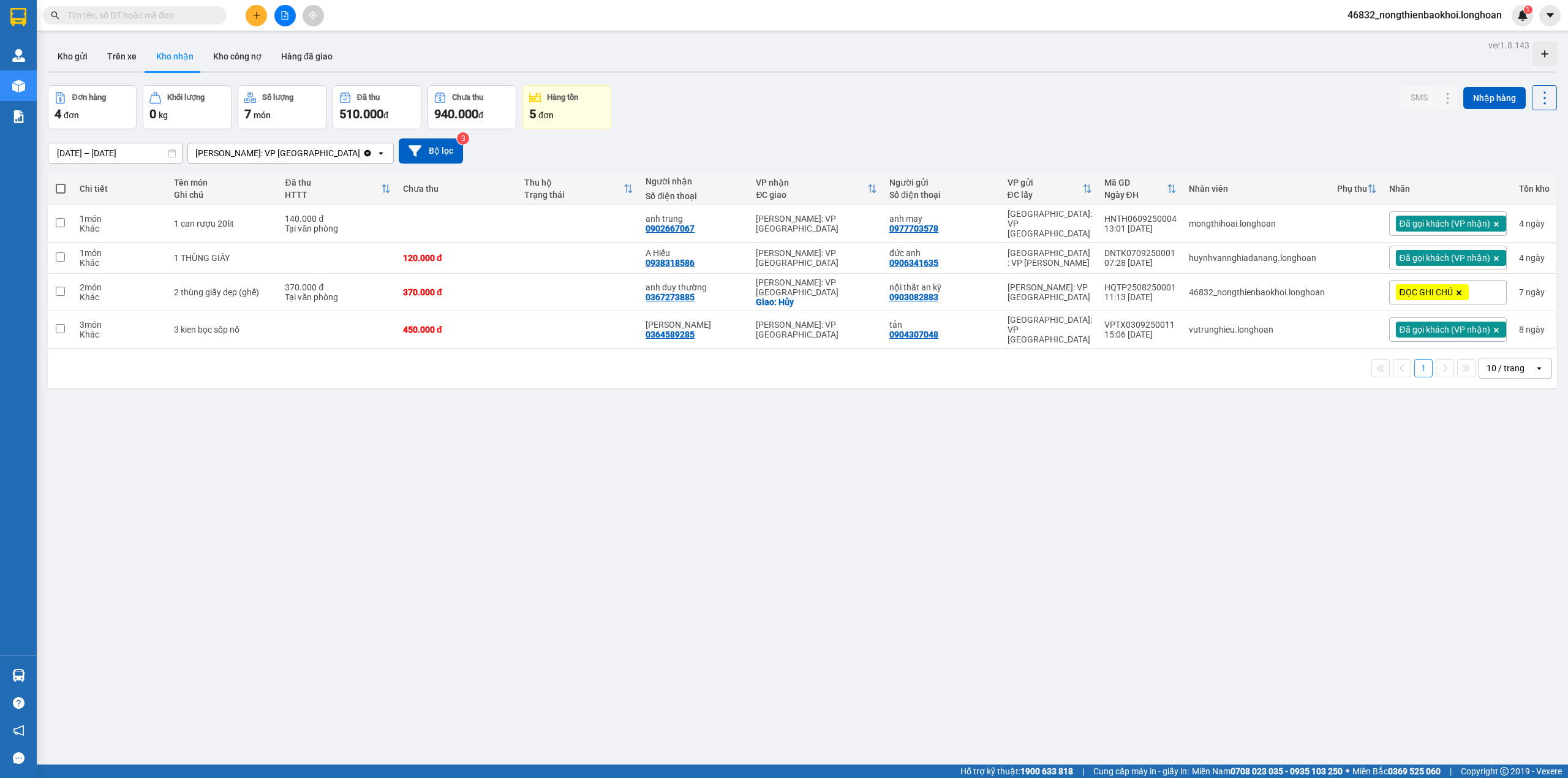
click at [522, 422] on div "ver 1.8.143 Kho gửi Trên xe Kho nhận Kho công nợ Hàng đã giao Đơn hàng 4 đơn Kh…" at bounding box center [803, 425] width 1519 height 778
click at [691, 435] on div "ver 1.8.143 Kho gửi Trên xe Kho nhận Kho công nợ Hàng đã giao Đơn hàng 4 đơn Kh…" at bounding box center [803, 425] width 1519 height 778
click at [652, 447] on div "ver 1.8.143 Kho gửi Trên xe Kho nhận Kho công nợ Hàng đã giao Đơn hàng 4 đơn Kh…" at bounding box center [803, 425] width 1519 height 778
click at [498, 557] on div "ver 1.8.143 Kho gửi Trên xe Kho nhận Kho công nợ Hàng đã giao Đơn hàng 4 đơn Kh…" at bounding box center [803, 425] width 1519 height 778
click at [660, 520] on div "ver 1.8.143 Kho gửi Trên xe Kho nhận Kho công nợ Hàng đã giao Đơn hàng 4 đơn Kh…" at bounding box center [803, 425] width 1519 height 778
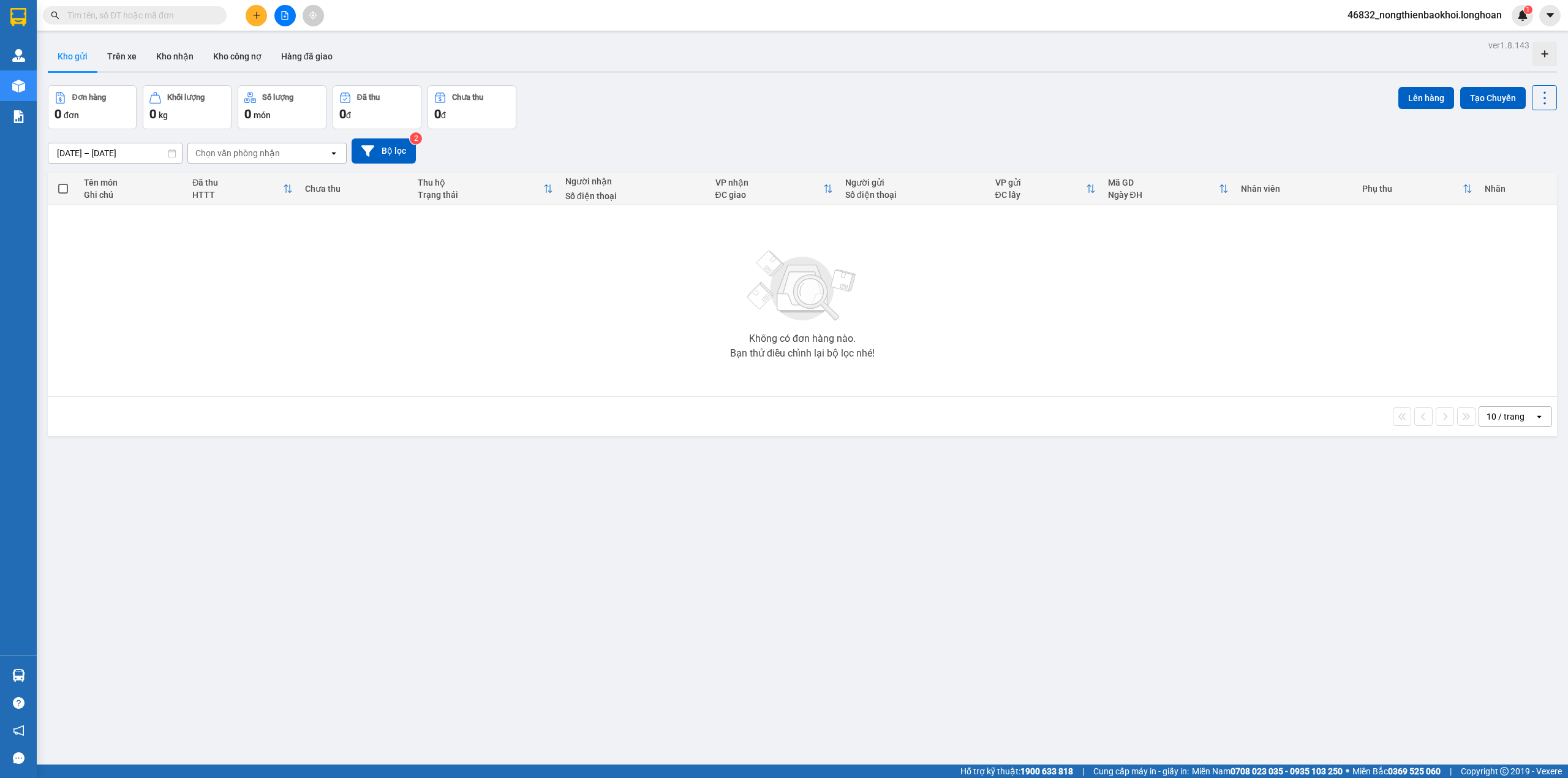
click at [645, 117] on div "Đơn hàng 0 đơn Khối lượng 0 kg Số lượng 0 món Đã thu 0 đ Chưa thu 0 đ Lên hàng …" at bounding box center [803, 107] width 1509 height 44
